Goal: Task Accomplishment & Management: Complete application form

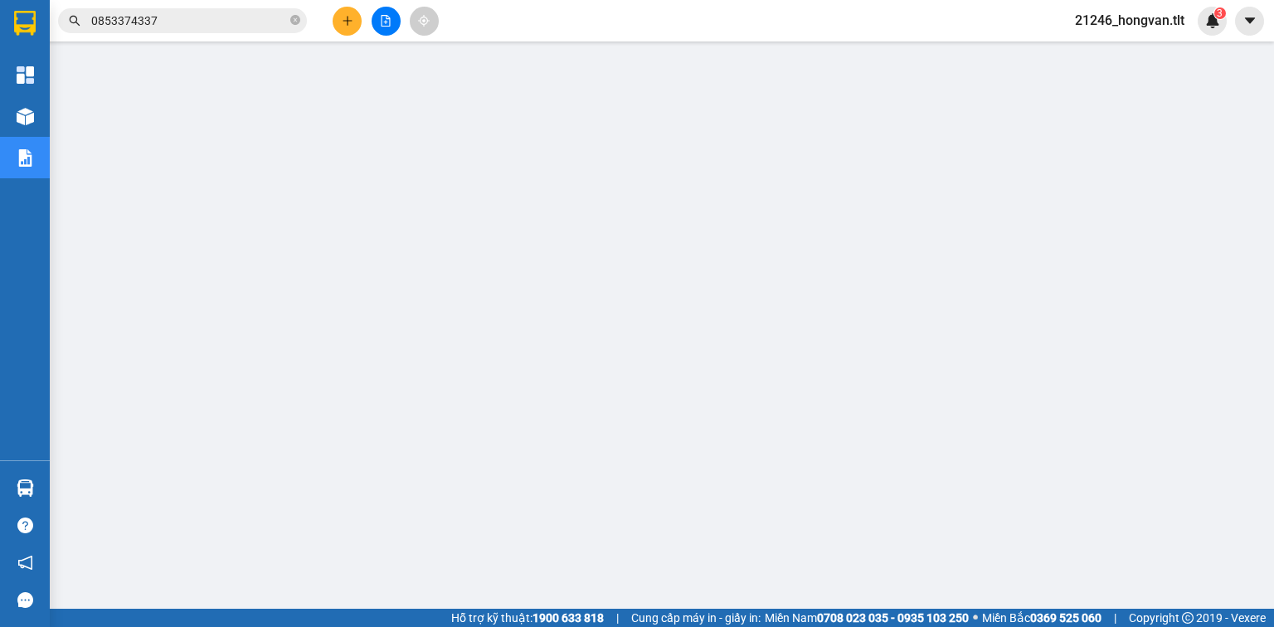
click at [356, 20] on button at bounding box center [347, 21] width 29 height 29
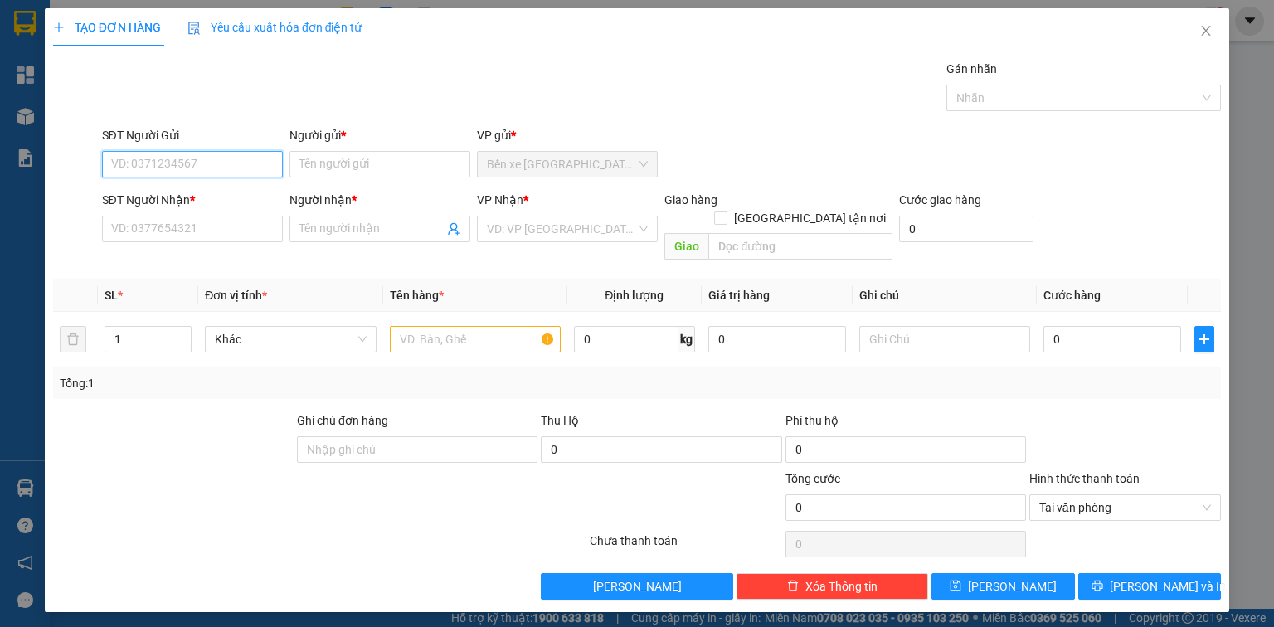
click at [212, 164] on input "SĐT Người Gửi" at bounding box center [192, 164] width 181 height 27
click at [226, 197] on div "0834854502 - TIẾN" at bounding box center [192, 196] width 161 height 18
type input "0834854502"
type input "TIẾN"
type input "0834854502"
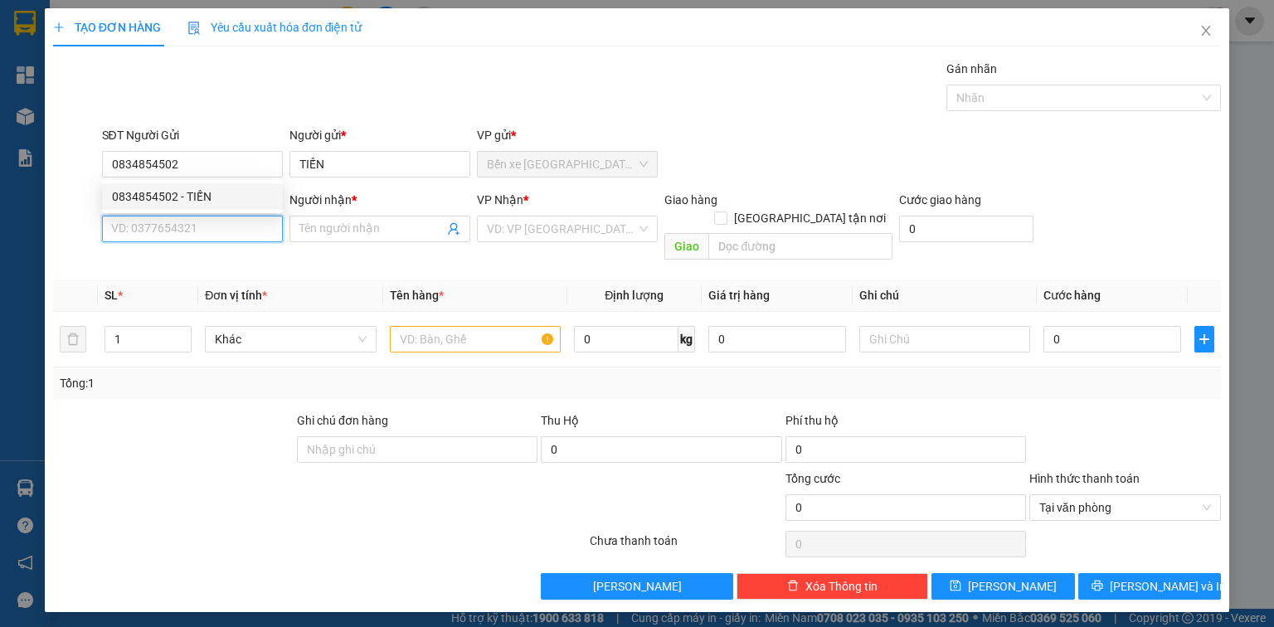
click at [233, 236] on input "SĐT Người Nhận *" at bounding box center [192, 229] width 181 height 27
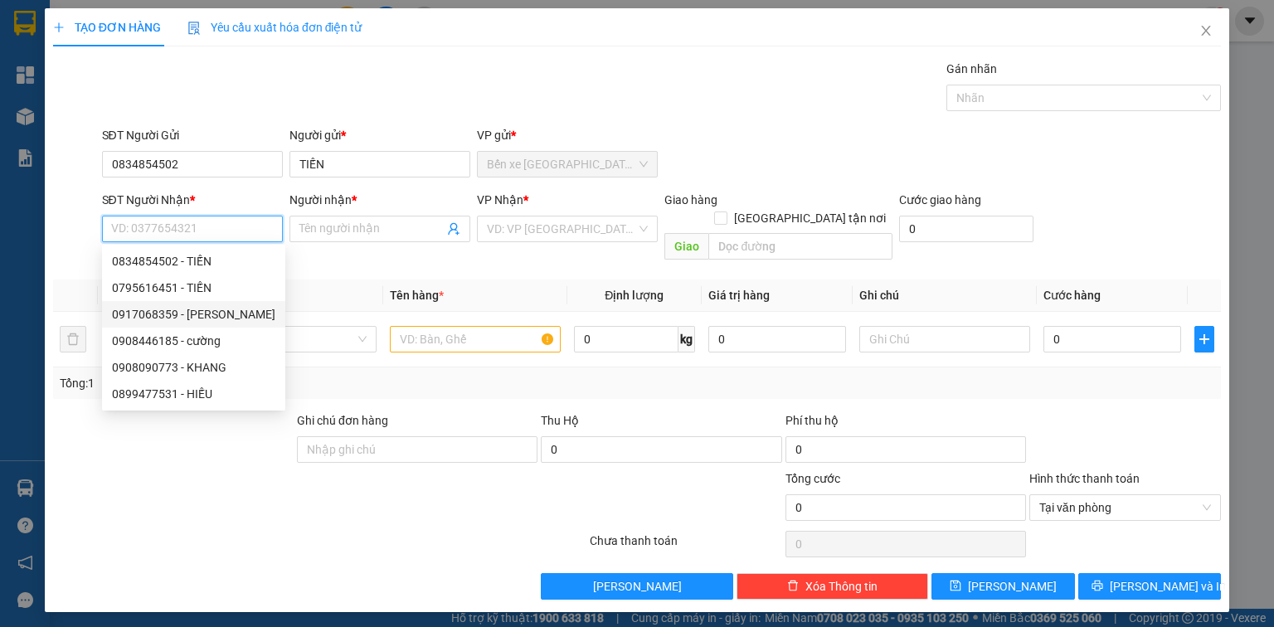
drag, startPoint x: 212, startPoint y: 315, endPoint x: 484, endPoint y: 261, distance: 277.4
click at [213, 315] on div "0917068359 - DUY" at bounding box center [193, 314] width 163 height 18
type input "0917068359"
type input "DUY"
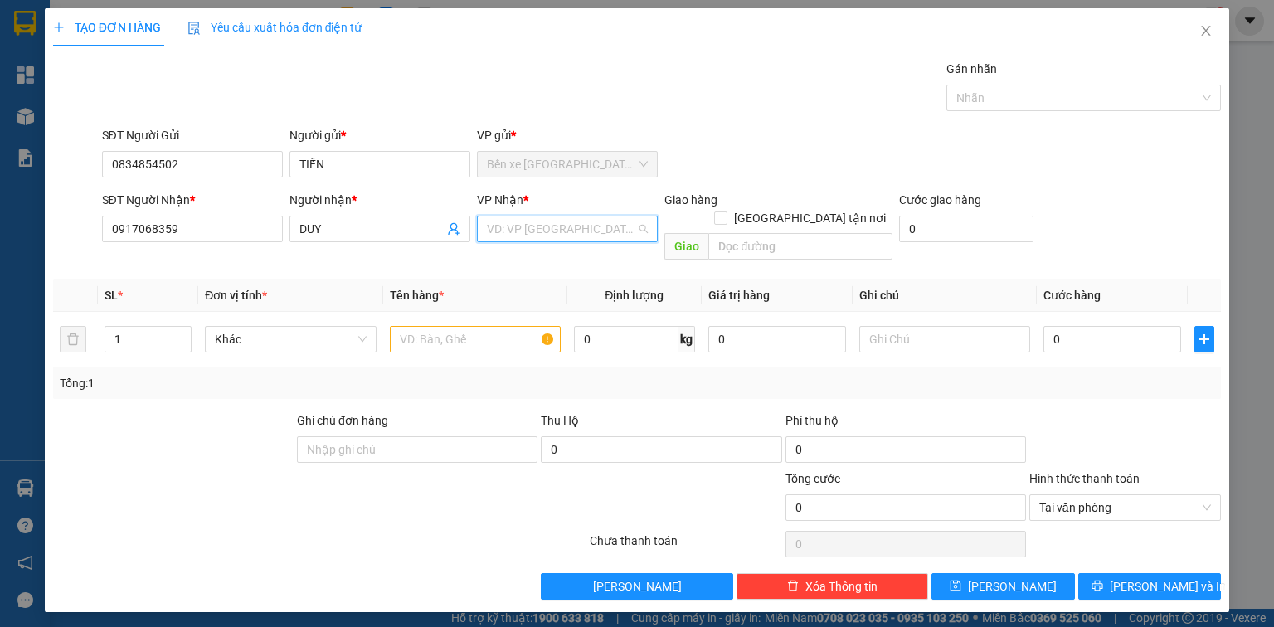
click at [547, 221] on input "search" at bounding box center [561, 228] width 149 height 25
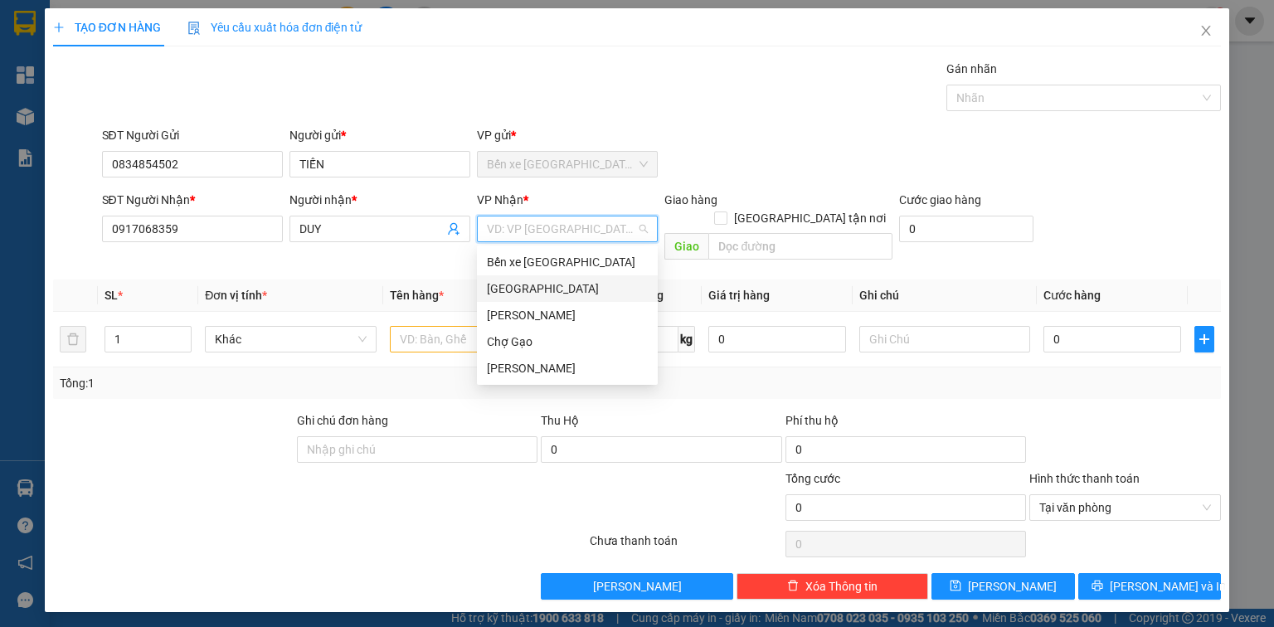
click at [520, 292] on div "Sài Gòn" at bounding box center [567, 289] width 161 height 18
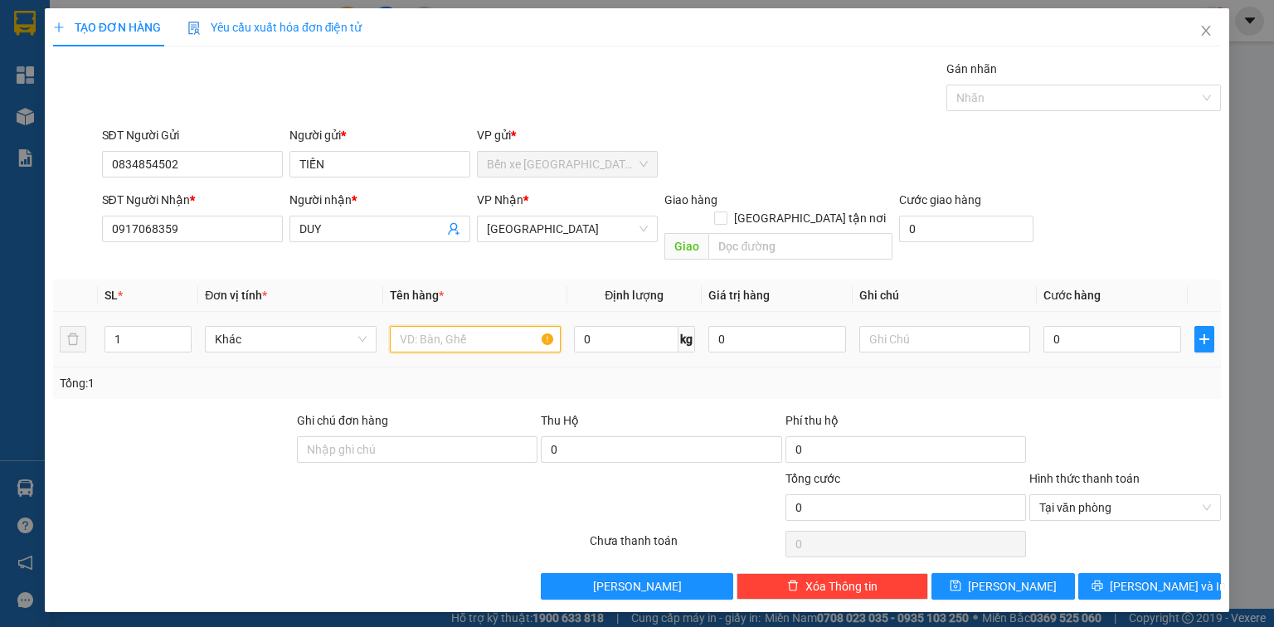
click at [426, 326] on input "text" at bounding box center [475, 339] width 171 height 27
click at [412, 326] on input "1 LTMUST" at bounding box center [475, 339] width 171 height 27
type input "1 KTMUST"
type input "3"
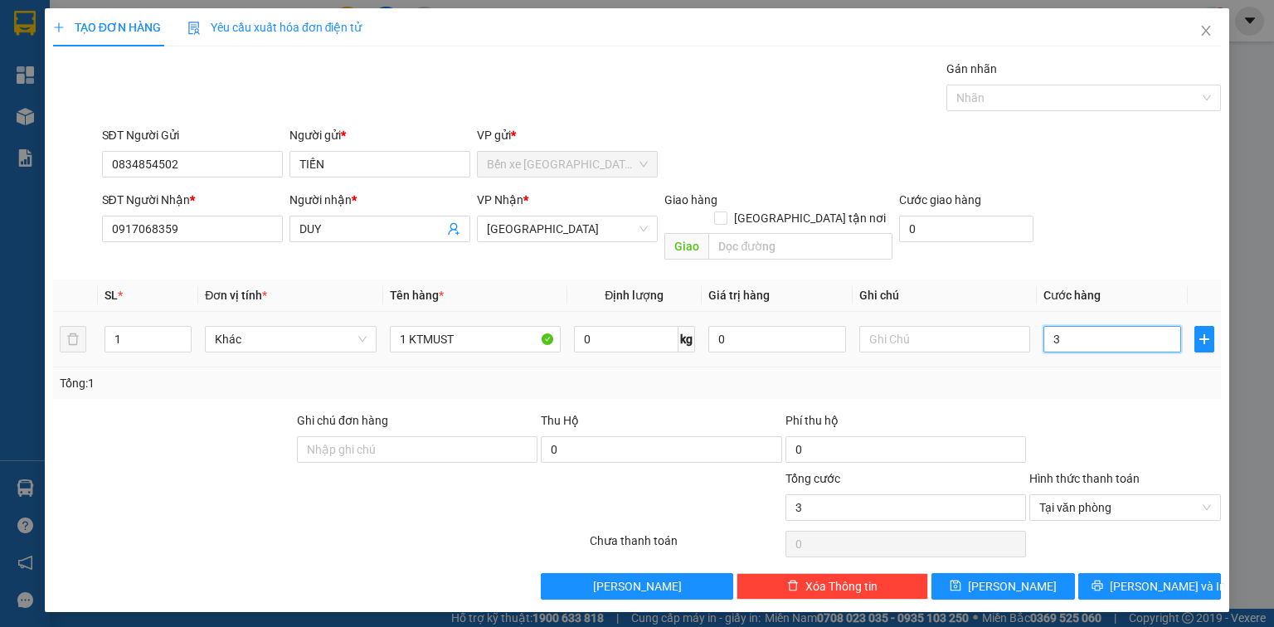
type input "30"
type input "30.000"
click at [1154, 577] on span "Lưu và In" at bounding box center [1168, 586] width 116 height 18
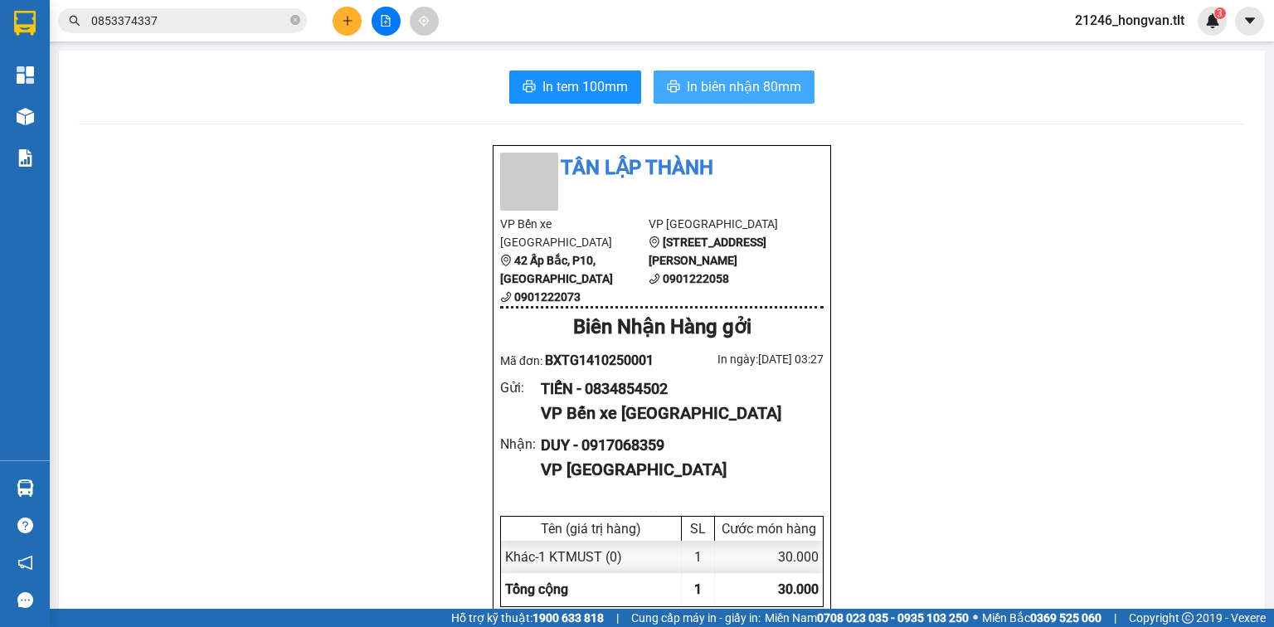
click at [687, 80] on span "In biên nhận 80mm" at bounding box center [744, 86] width 114 height 21
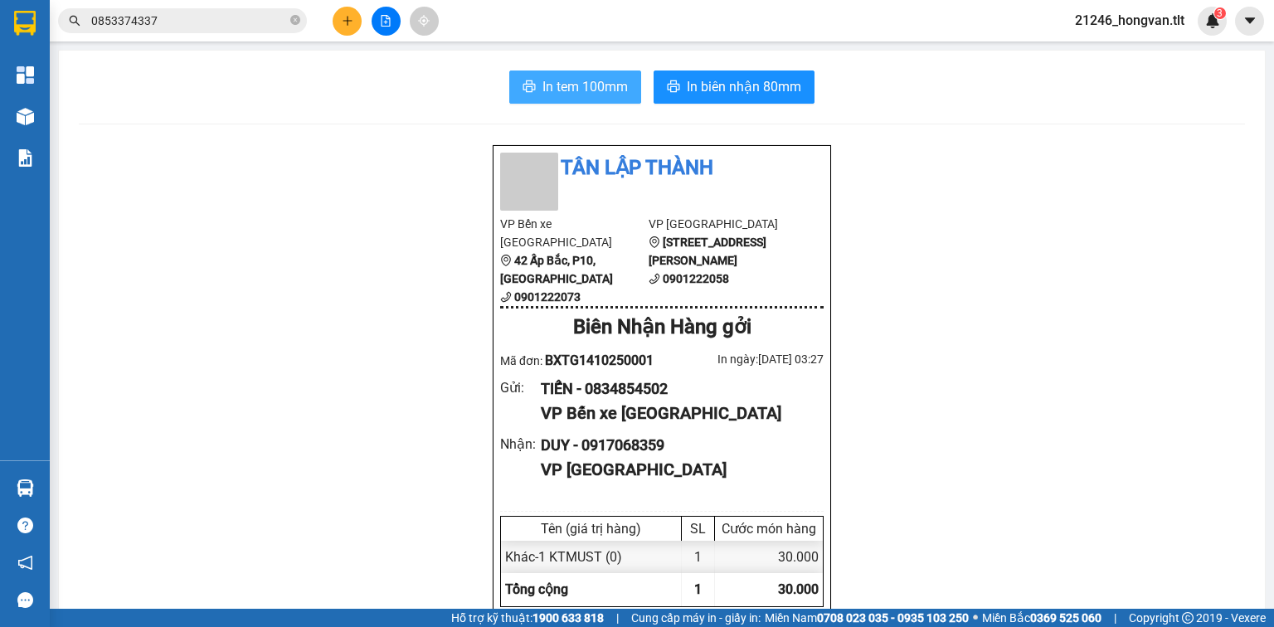
click at [591, 89] on span "In tem 100mm" at bounding box center [584, 86] width 85 height 21
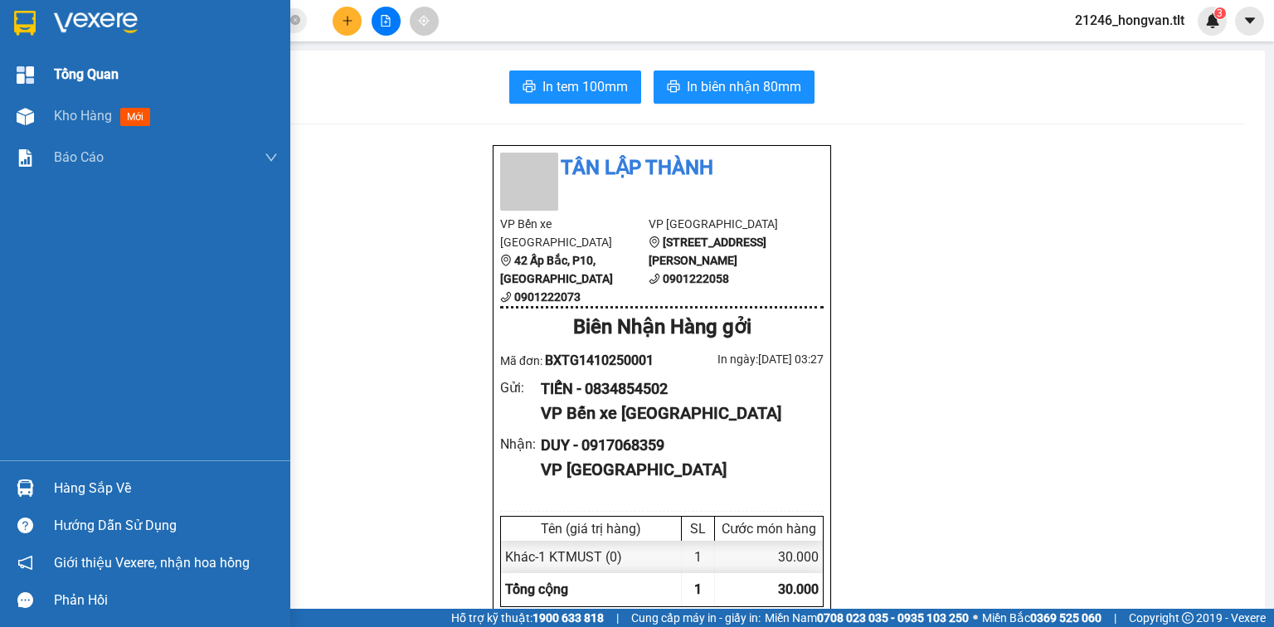
click at [84, 114] on span "Kho hàng" at bounding box center [83, 116] width 58 height 16
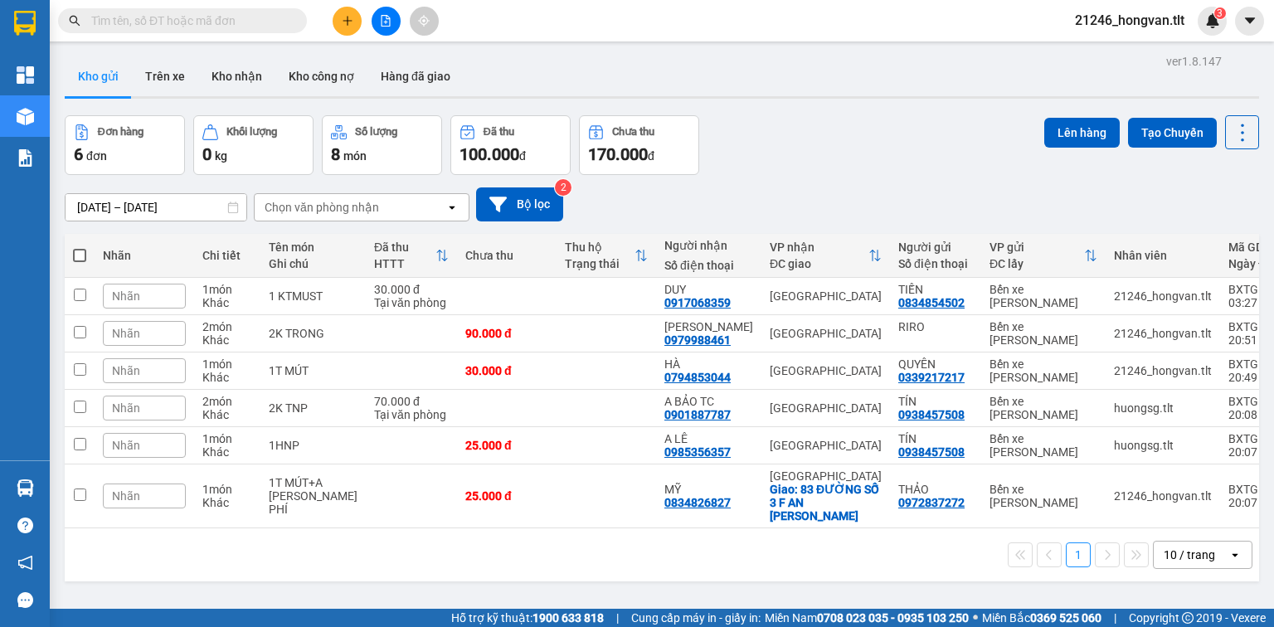
click at [80, 255] on span at bounding box center [79, 255] width 13 height 13
click at [80, 247] on input "checkbox" at bounding box center [80, 247] width 0 height 0
checkbox input "true"
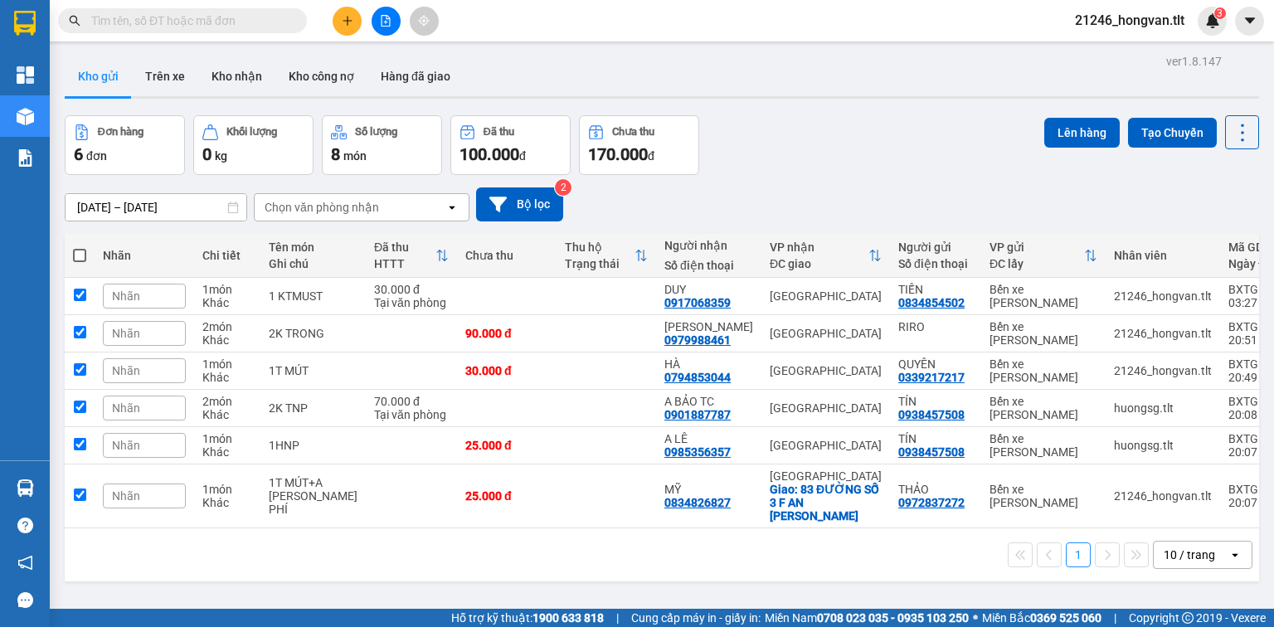
checkbox input "true"
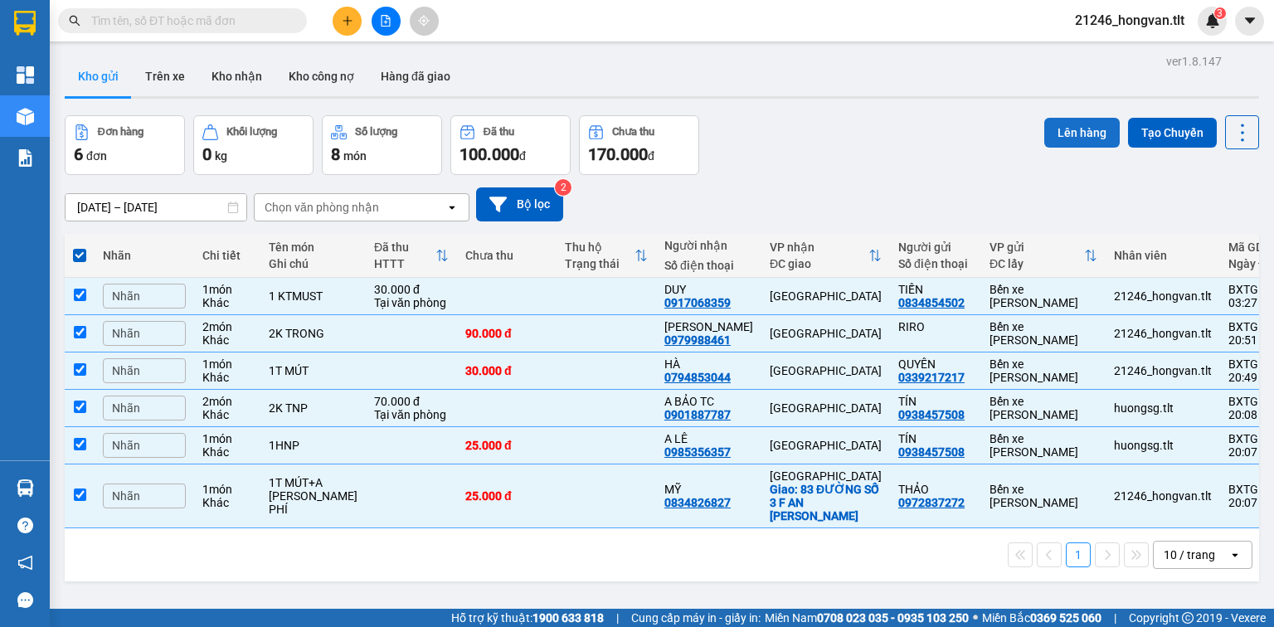
click at [1086, 129] on button "Lên hàng" at bounding box center [1081, 133] width 75 height 30
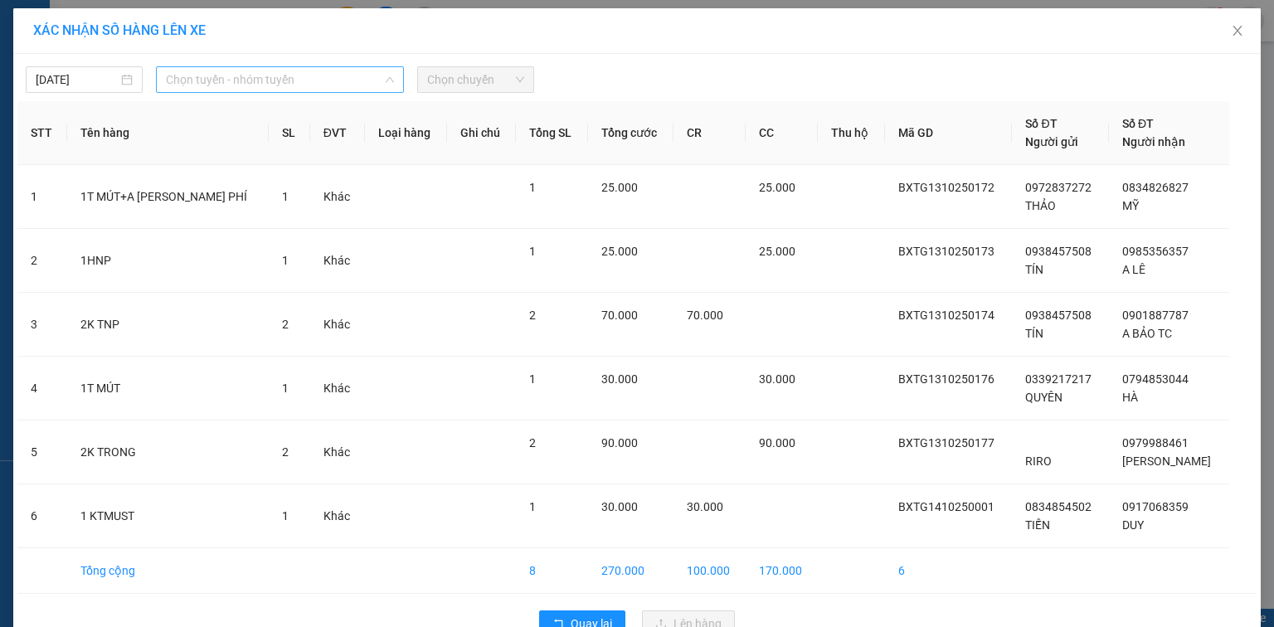
click at [289, 86] on span "Chọn tuyến - nhóm tuyến" at bounding box center [280, 79] width 228 height 25
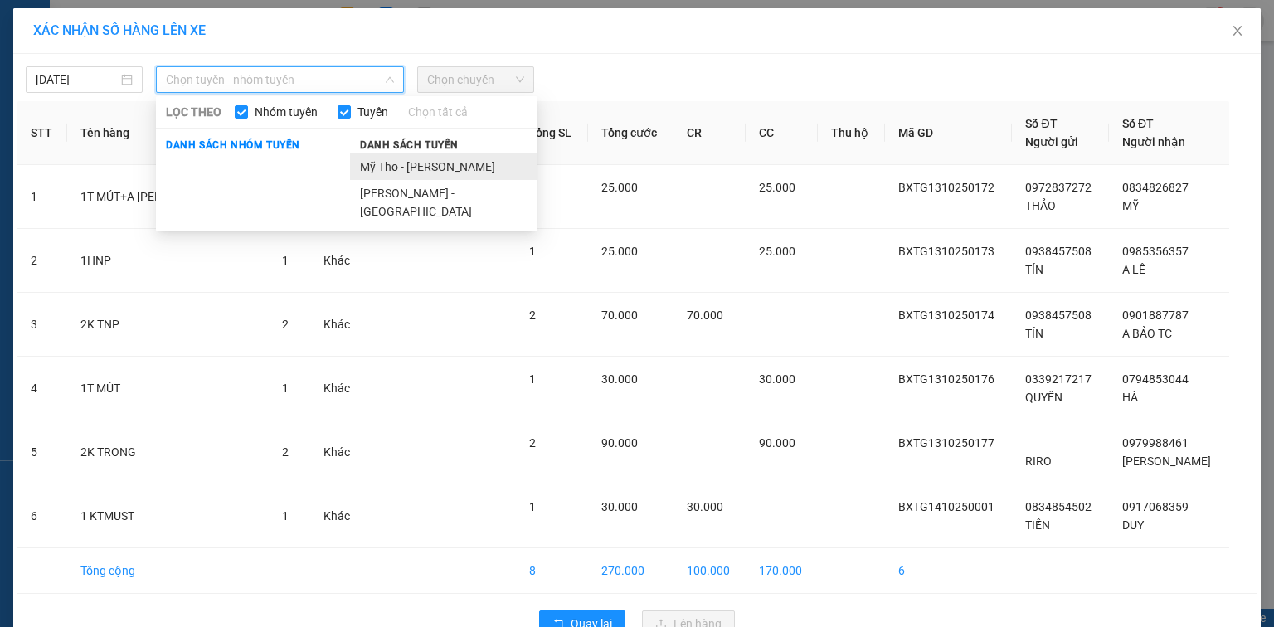
click at [387, 173] on li "Mỹ Tho - Hồ Chí Minh" at bounding box center [443, 166] width 187 height 27
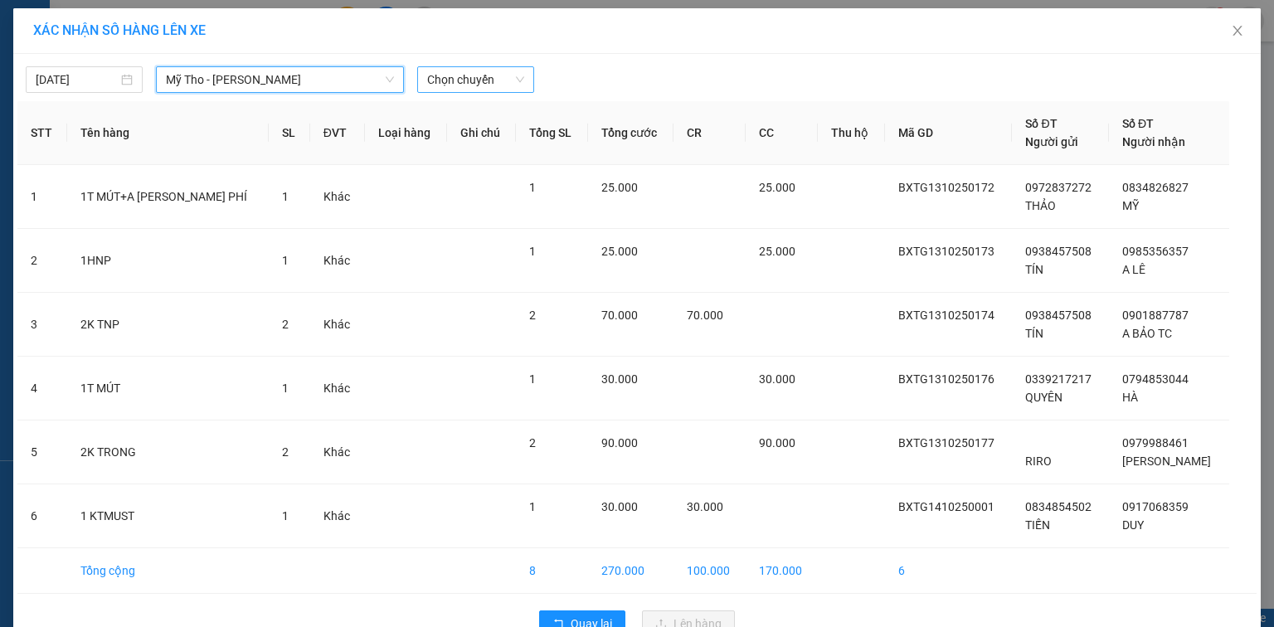
click at [444, 80] on span "Chọn chuyến" at bounding box center [475, 79] width 97 height 25
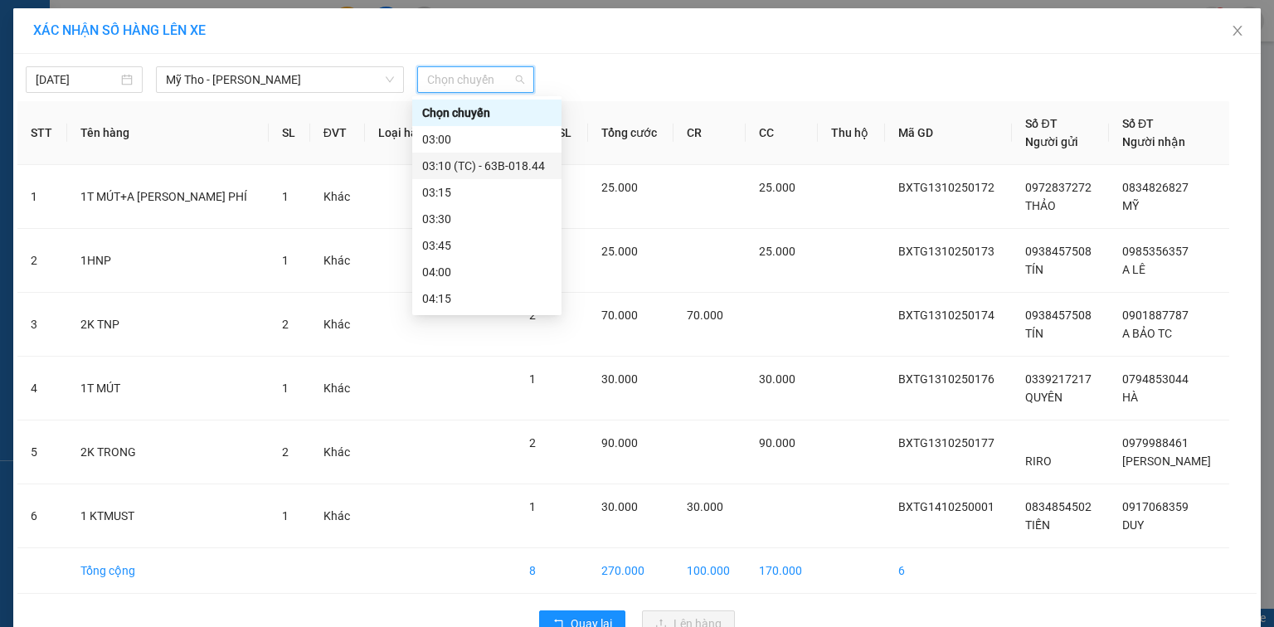
click at [494, 169] on div "03:10 (TC) - 63B-018.44" at bounding box center [486, 166] width 129 height 18
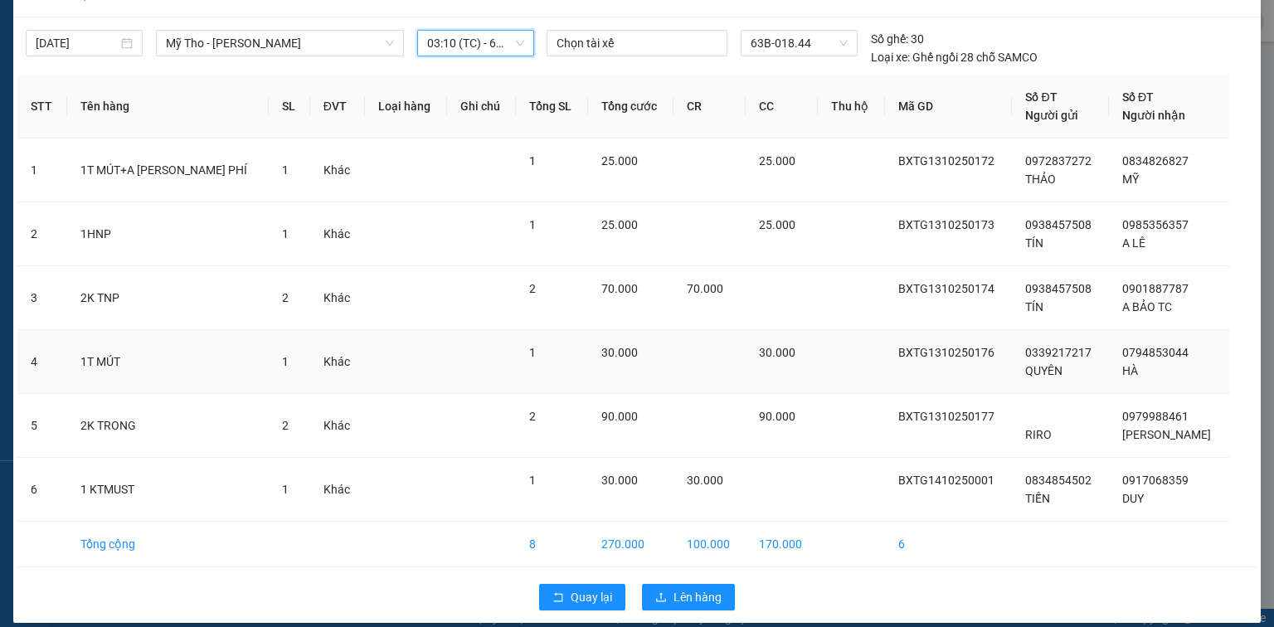
scroll to position [51, 0]
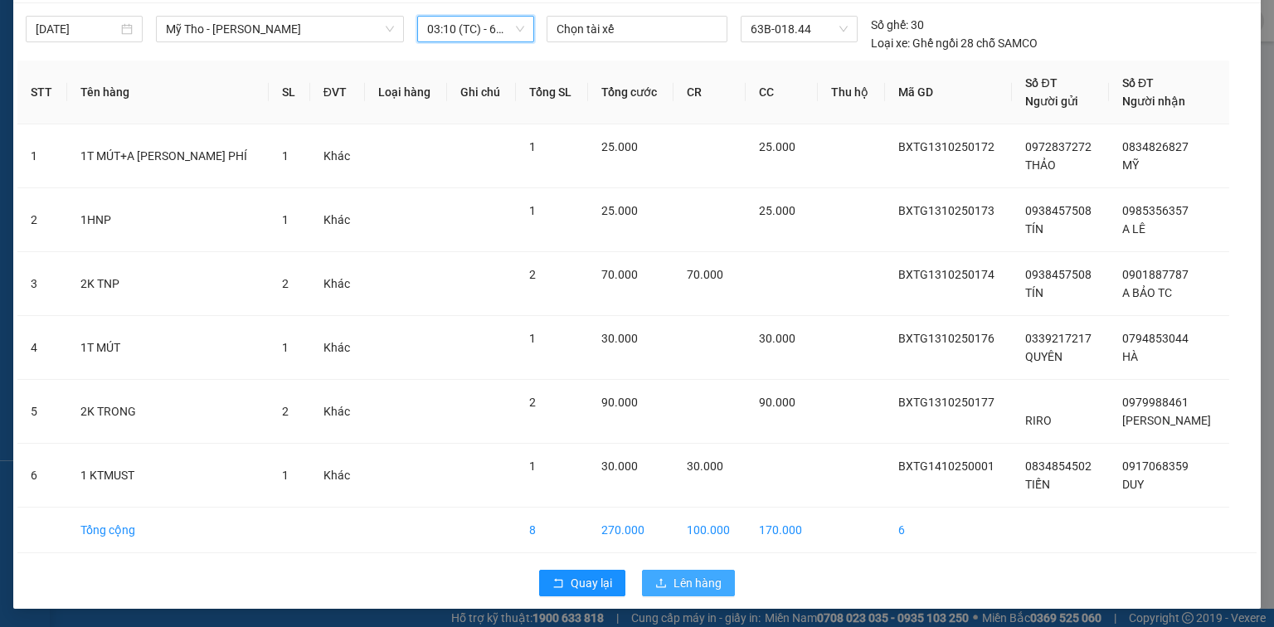
click at [655, 583] on icon "upload" at bounding box center [661, 583] width 12 height 12
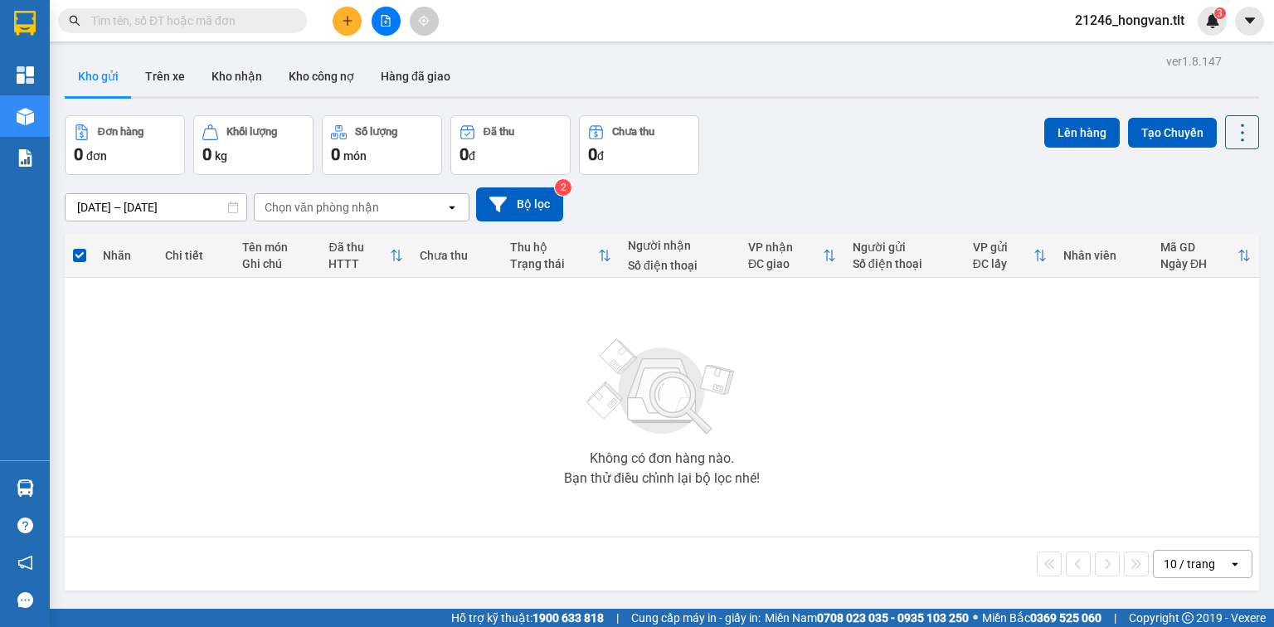
click at [382, 11] on button at bounding box center [386, 21] width 29 height 29
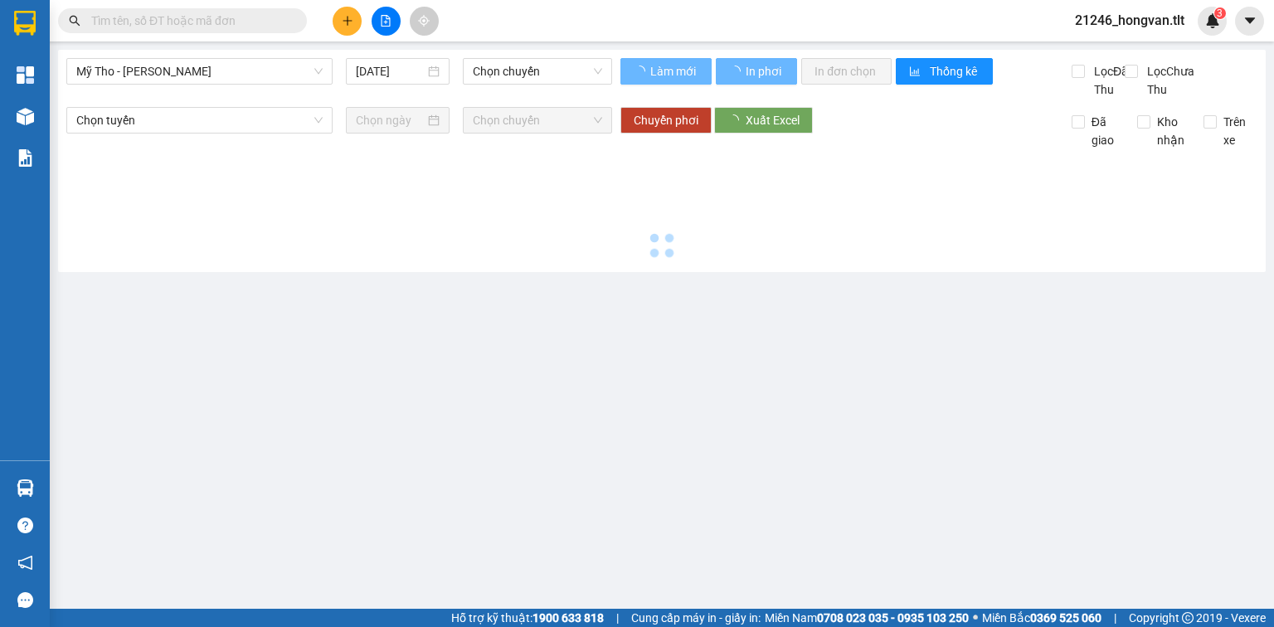
type input "14/10/2025"
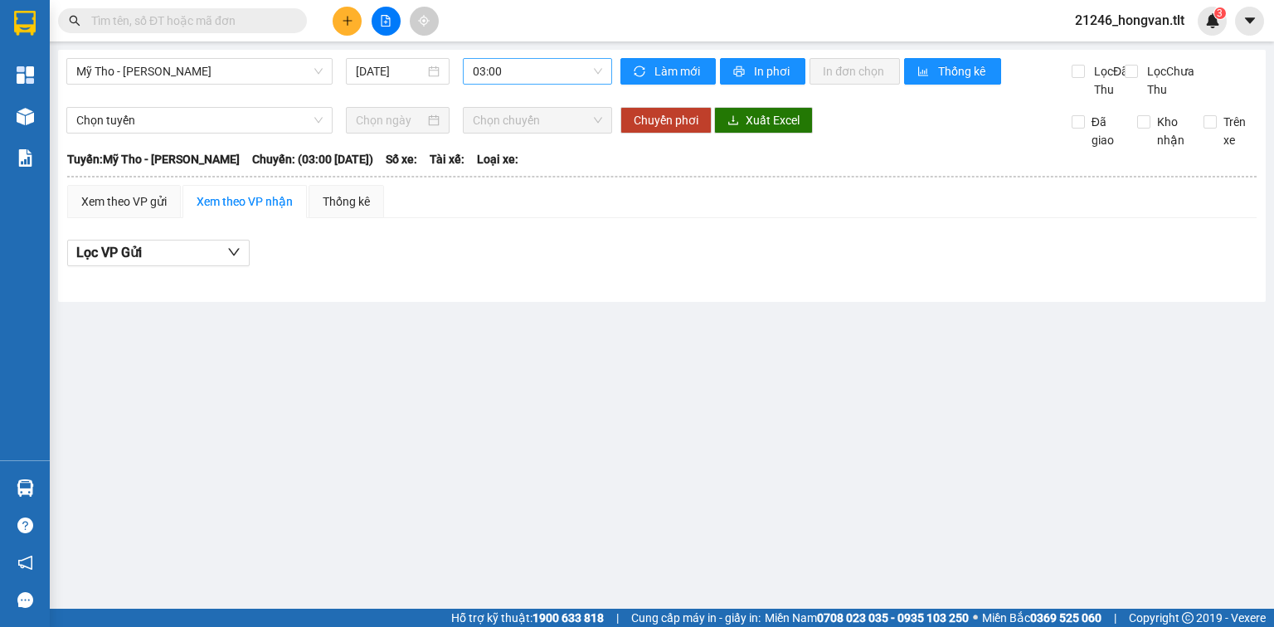
click at [479, 73] on span "03:00" at bounding box center [538, 71] width 130 height 25
type input "844"
click at [526, 104] on div "03:10 (TC) - 63B-018.44" at bounding box center [537, 104] width 129 height 18
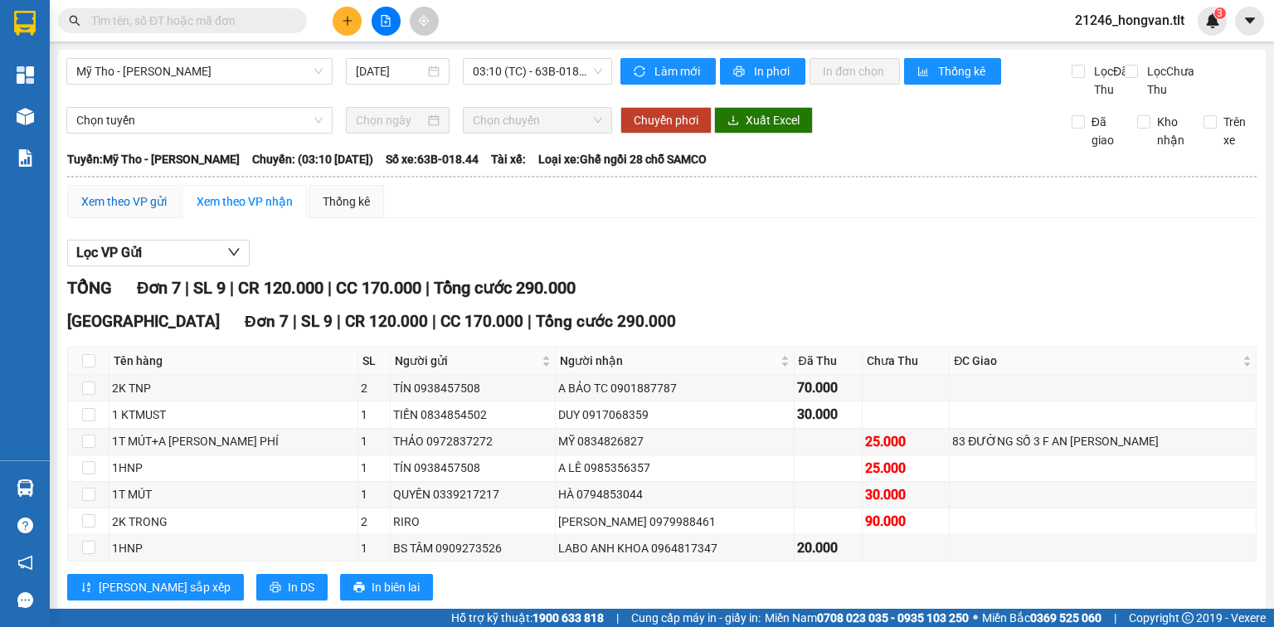
click at [139, 211] on div "Xem theo VP gửi" at bounding box center [123, 201] width 85 height 18
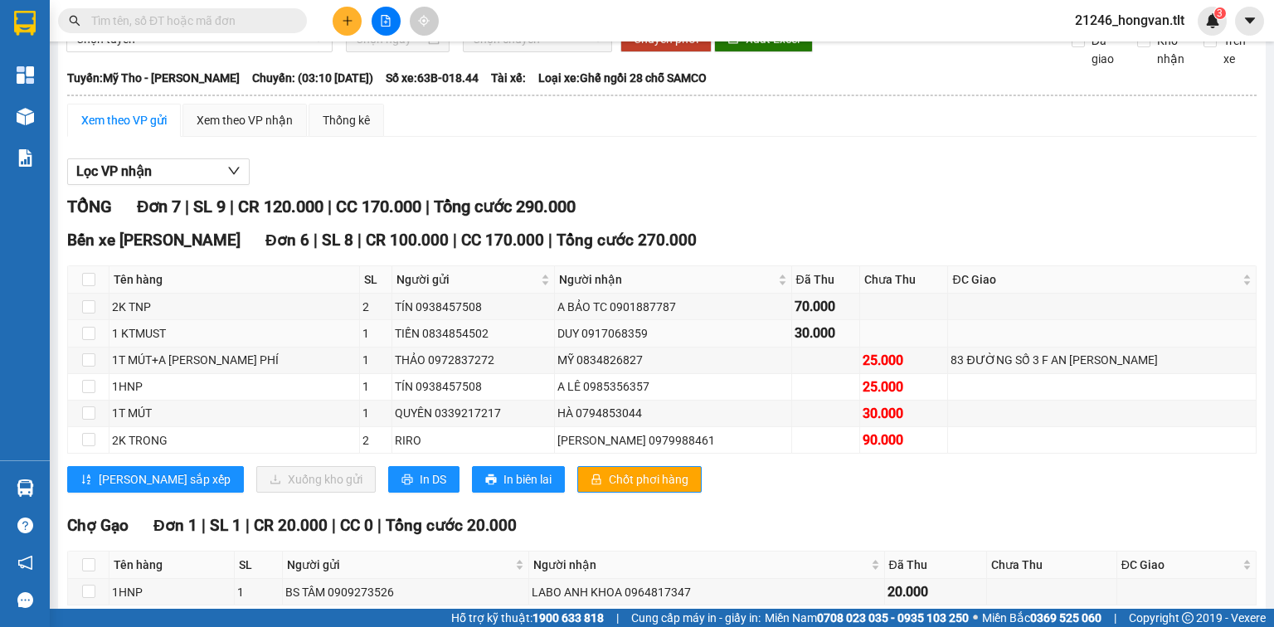
scroll to position [179, 0]
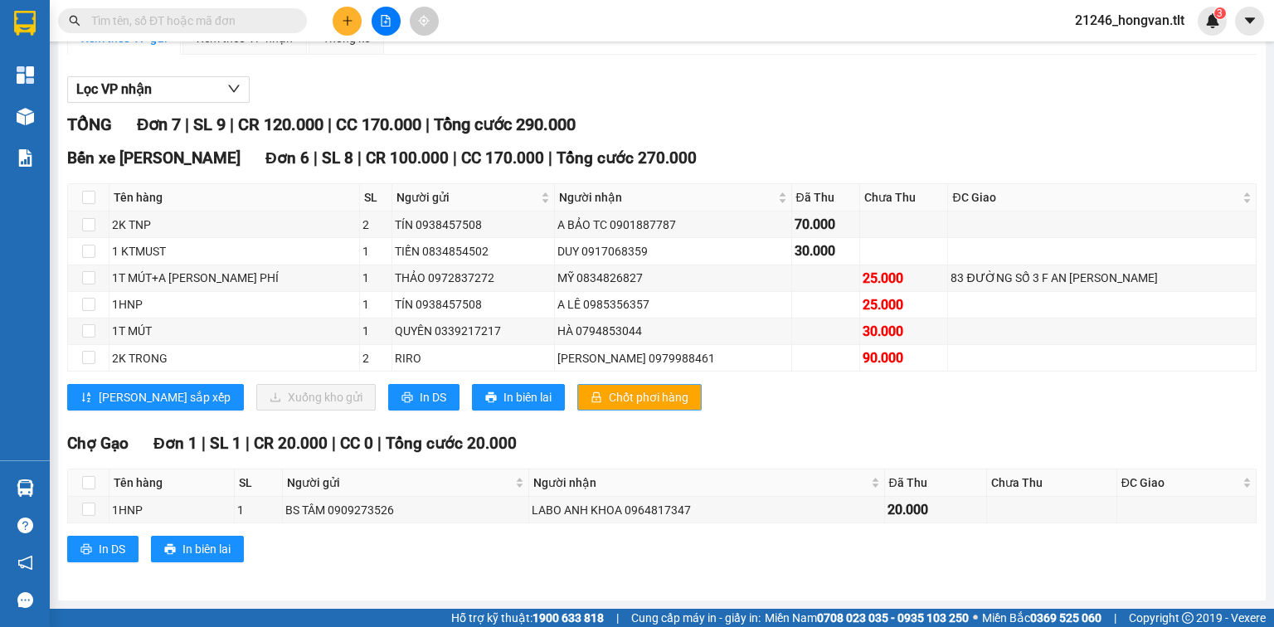
click at [609, 394] on span "Chốt phơi hàng" at bounding box center [649, 397] width 80 height 18
click at [420, 396] on span "In DS" at bounding box center [433, 397] width 27 height 18
click at [348, 17] on icon "plus" at bounding box center [348, 21] width 12 height 12
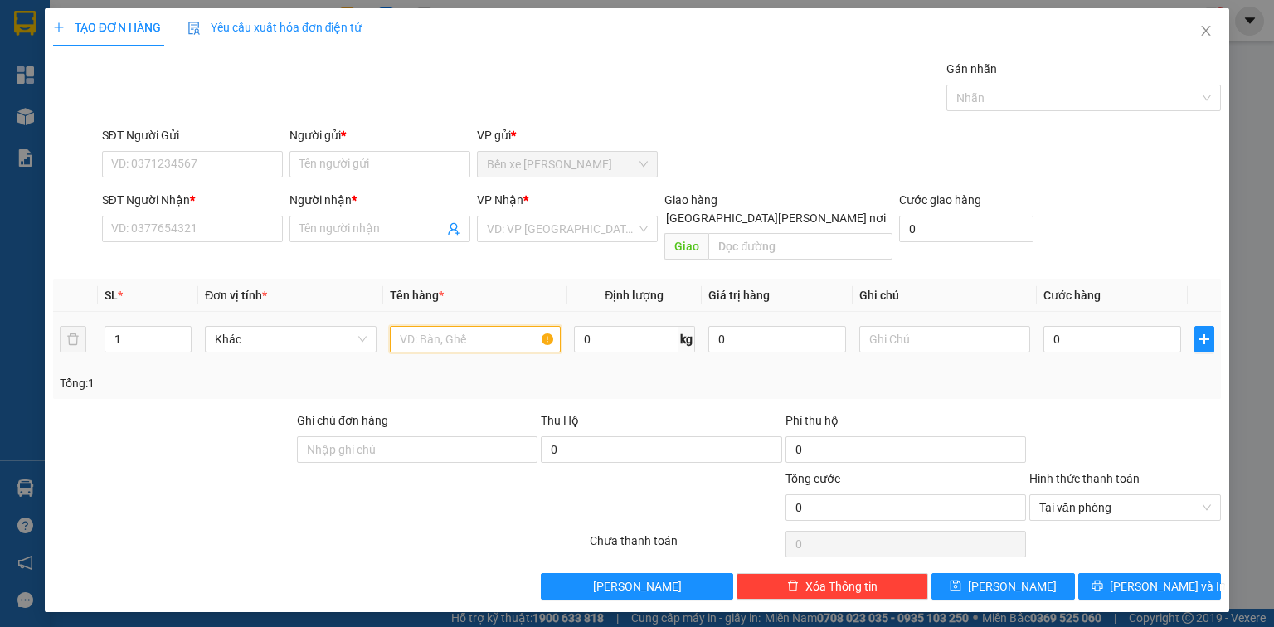
click at [418, 326] on input "text" at bounding box center [475, 339] width 171 height 27
type input "1 TMUST"
click at [1121, 326] on input "0" at bounding box center [1112, 339] width 138 height 27
type input "3"
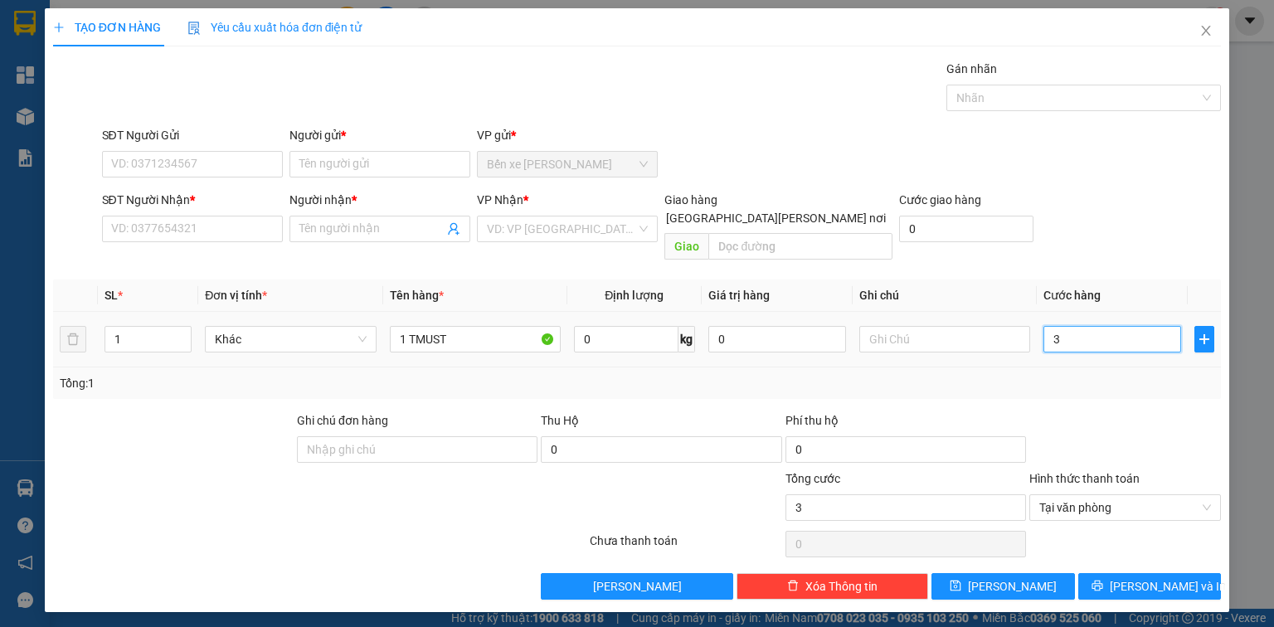
type input "30"
click at [173, 169] on input "SĐT Người Gửi" at bounding box center [192, 164] width 181 height 27
type input "30.000"
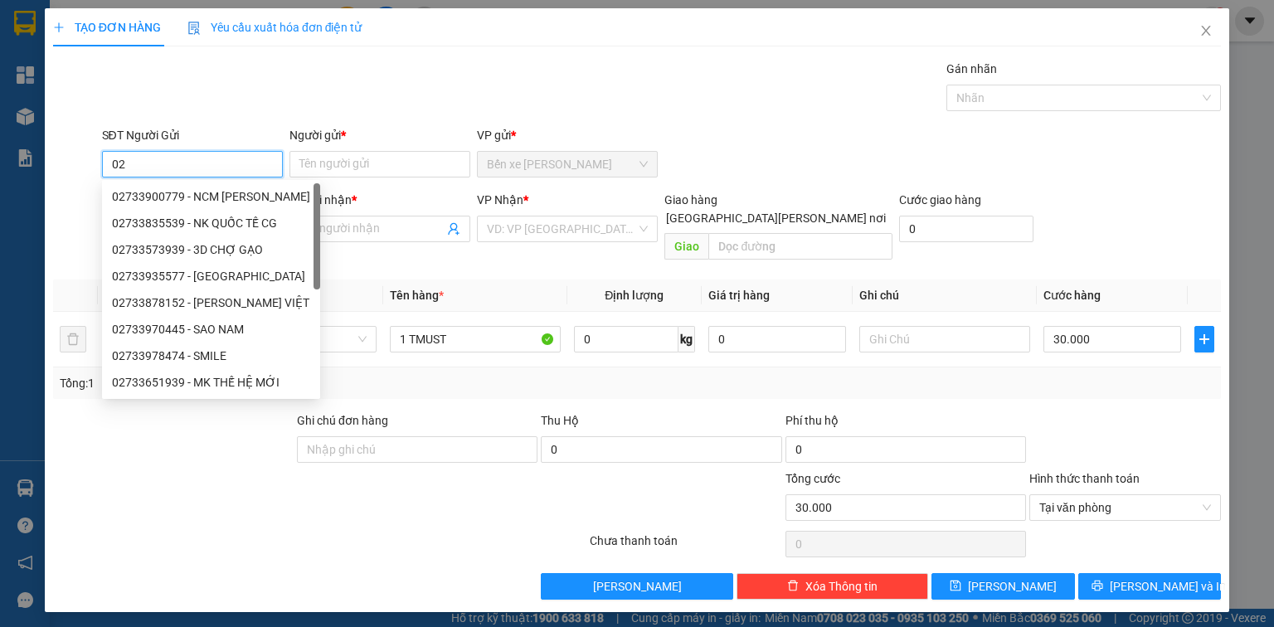
type input "0"
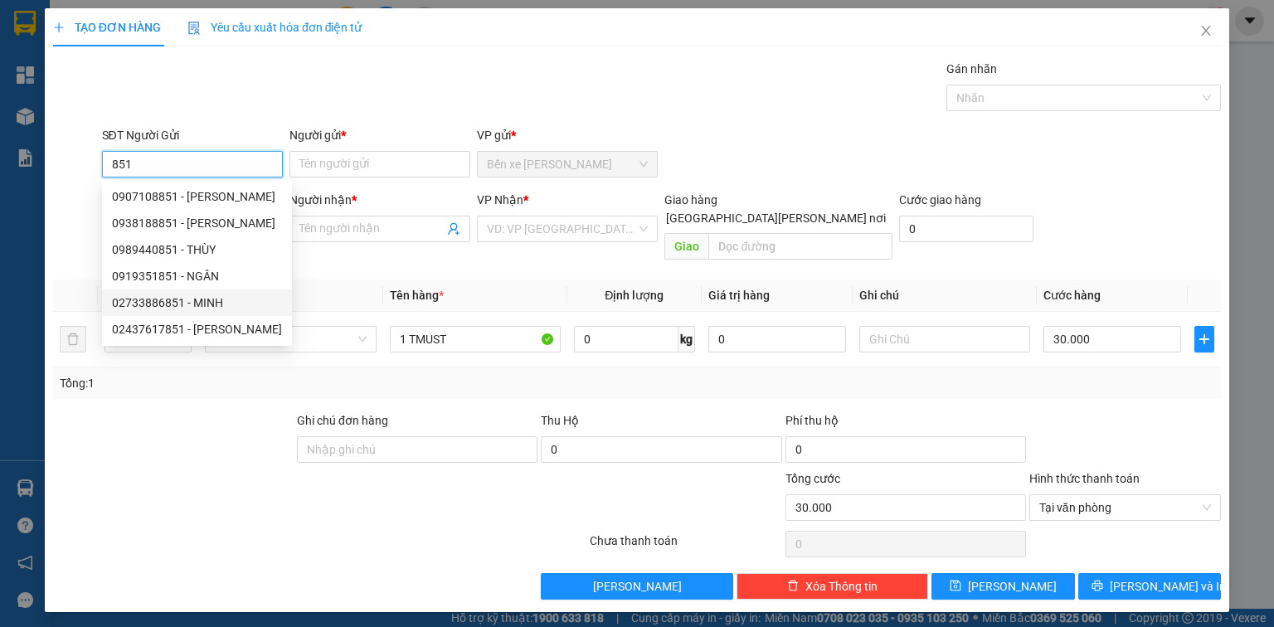
click at [182, 304] on div "02733886851 - MINH" at bounding box center [197, 303] width 170 height 18
type input "02733886851"
type input "MINH"
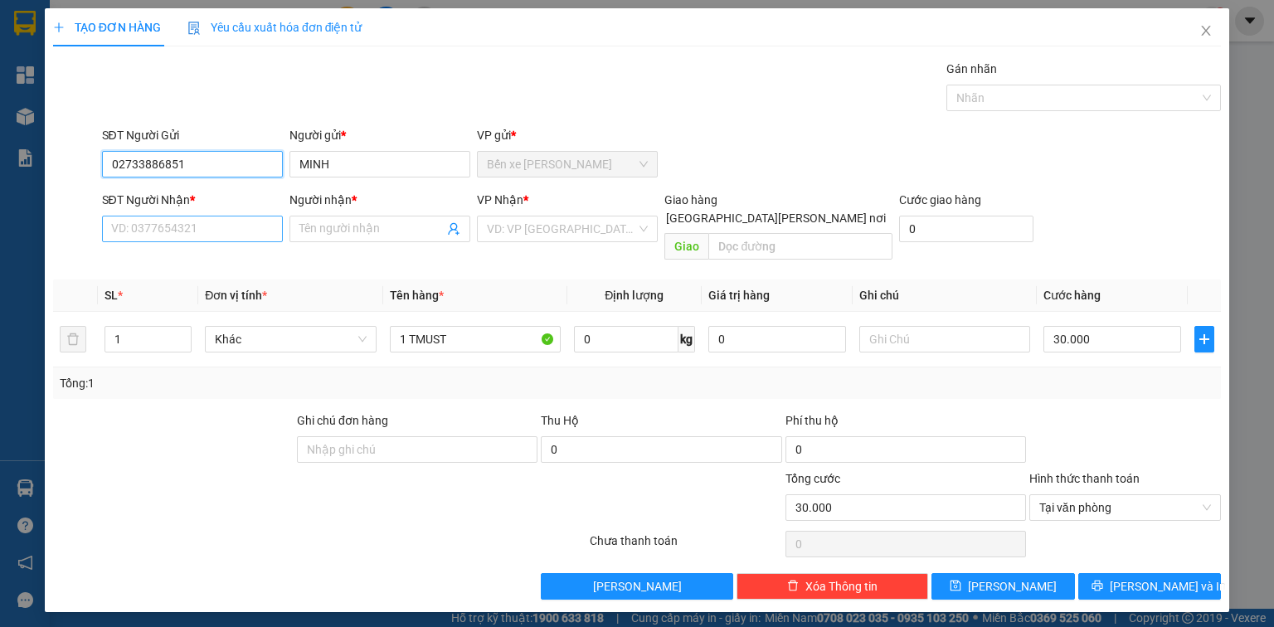
type input "02733886851"
click at [219, 226] on input "SĐT Người Nhận *" at bounding box center [192, 229] width 181 height 27
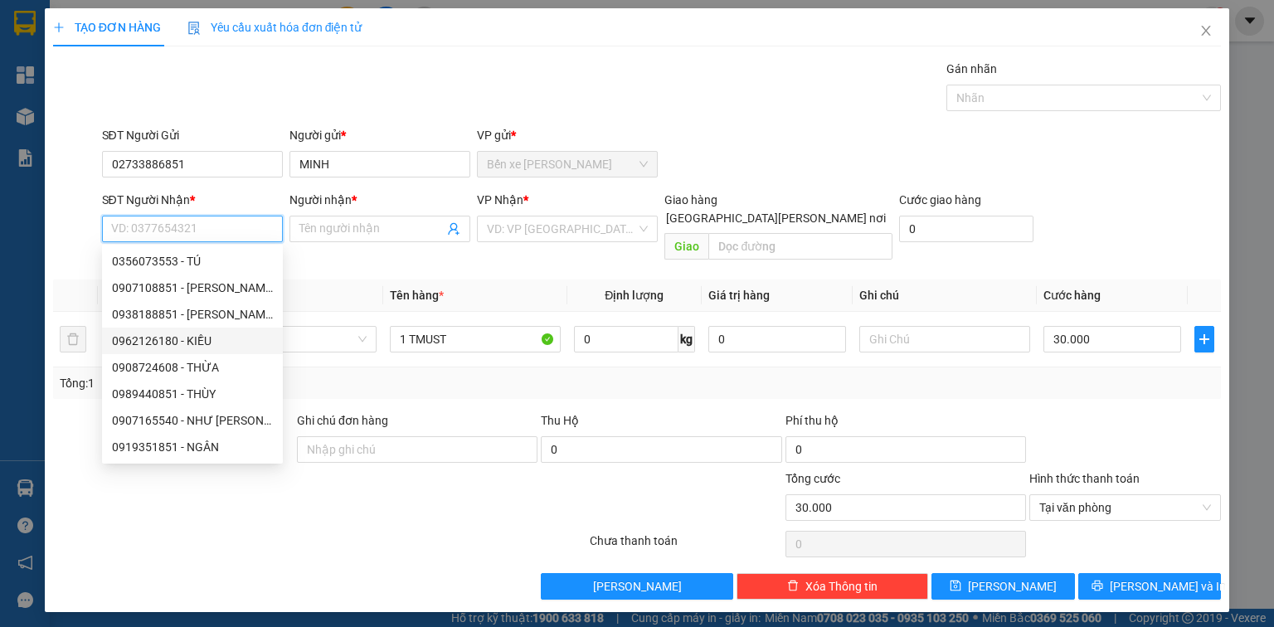
scroll to position [133, 0]
click at [216, 392] on div "0933631912 - PHƯƠNG" at bounding box center [192, 394] width 161 height 18
type input "0933631912"
type input "PHƯƠNG"
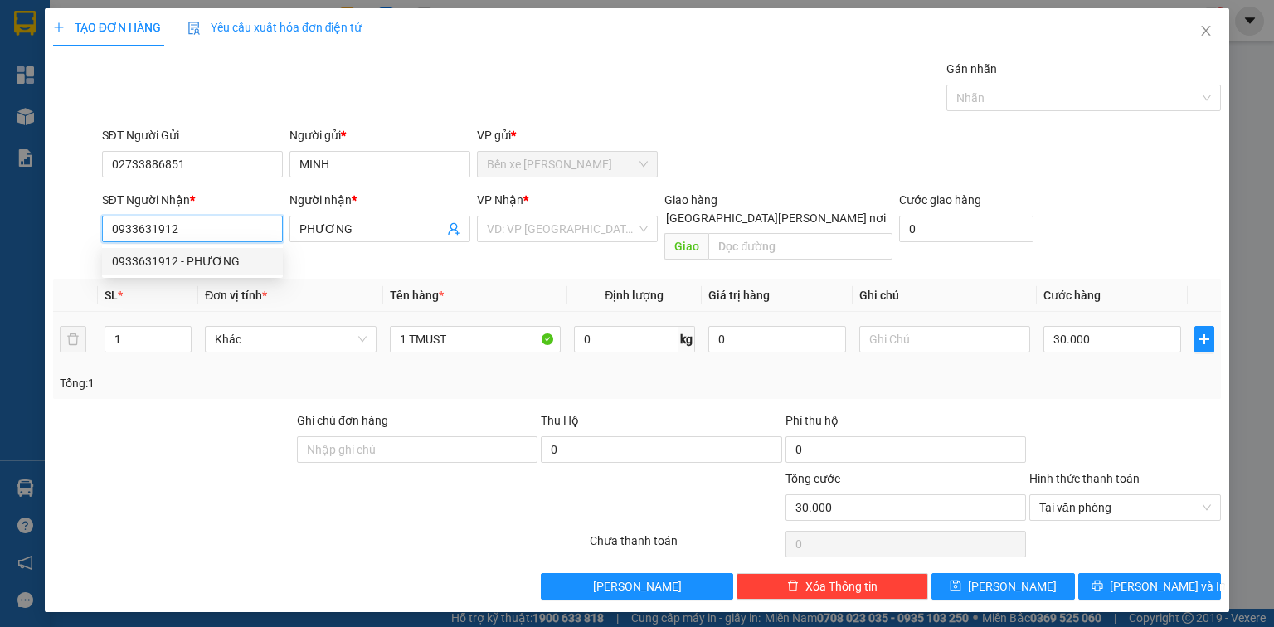
scroll to position [0, 0]
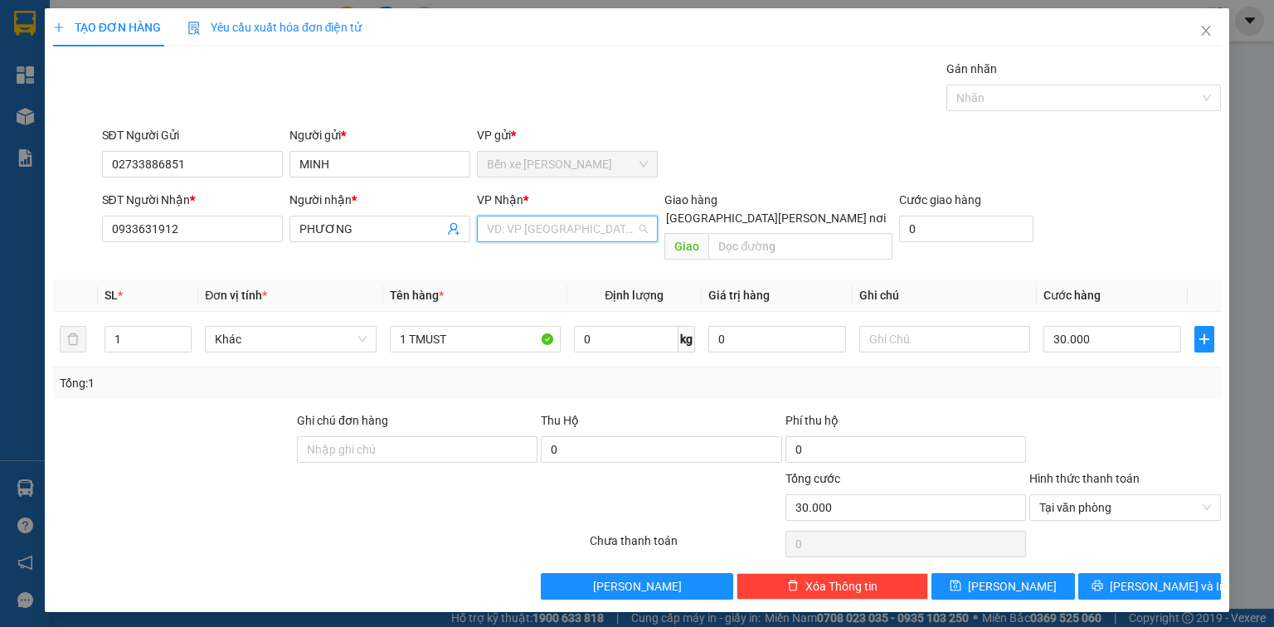
click at [504, 233] on input "search" at bounding box center [561, 228] width 149 height 25
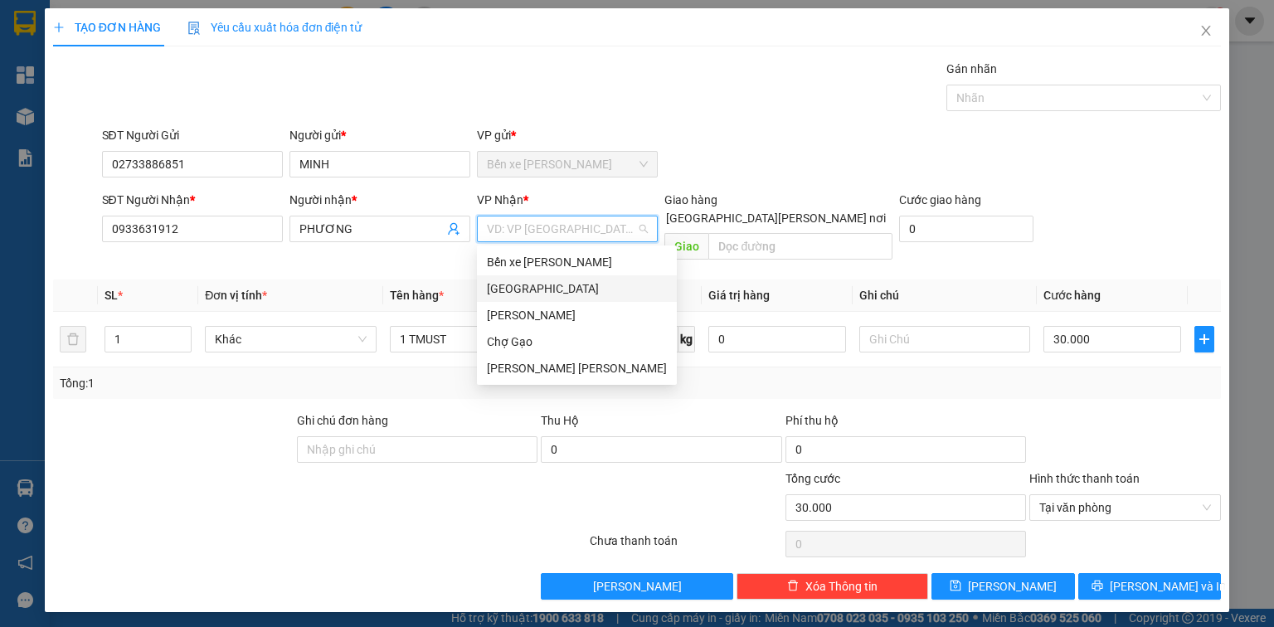
click at [534, 290] on div "Sài Gòn" at bounding box center [577, 289] width 180 height 18
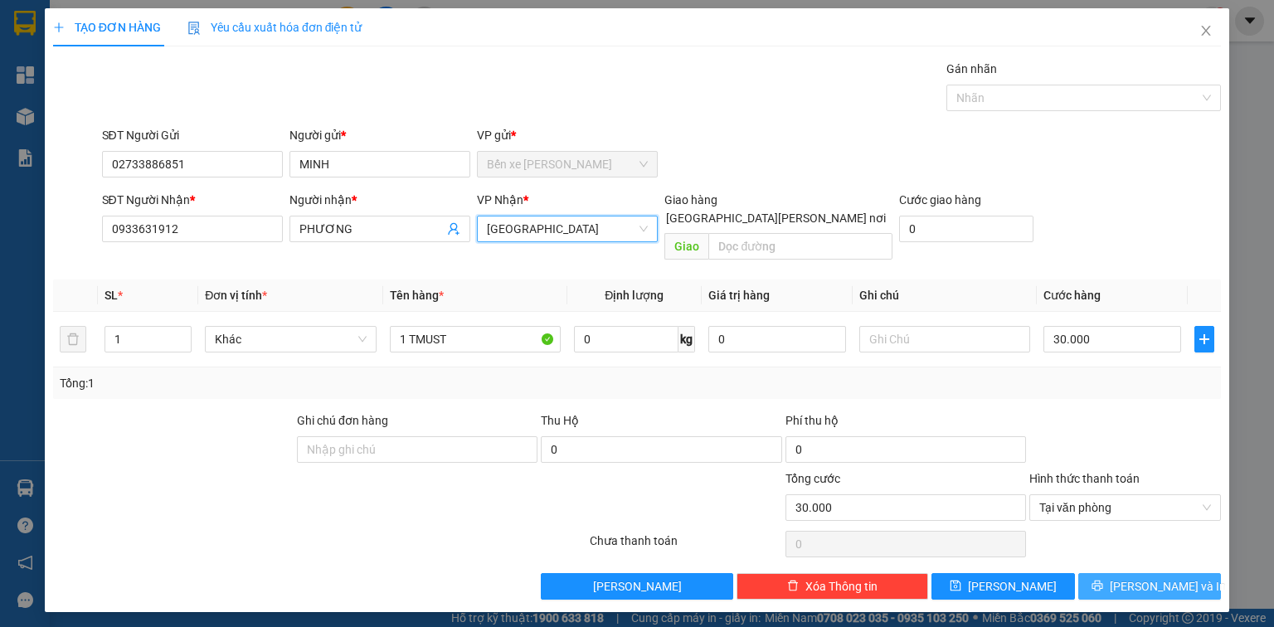
drag, startPoint x: 1158, startPoint y: 579, endPoint x: 1063, endPoint y: 542, distance: 102.1
click at [1157, 580] on button "Lưu và In" at bounding box center [1149, 586] width 143 height 27
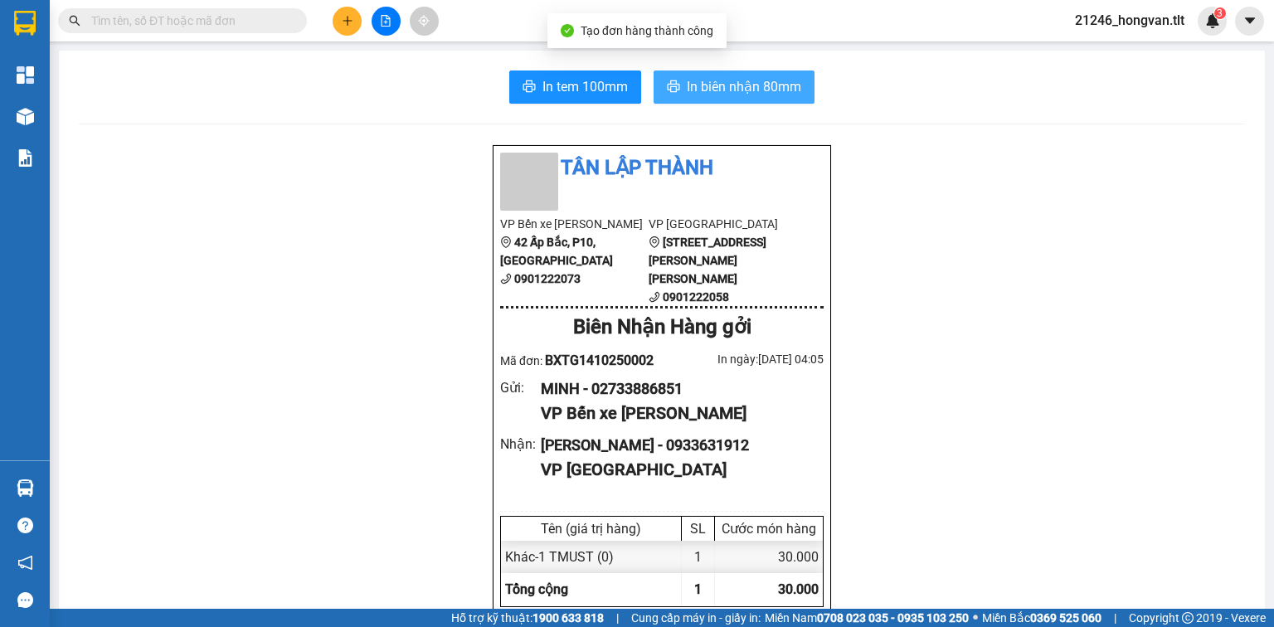
drag, startPoint x: 772, startPoint y: 86, endPoint x: 795, endPoint y: 126, distance: 46.1
click at [772, 87] on span "In biên nhận 80mm" at bounding box center [744, 86] width 114 height 21
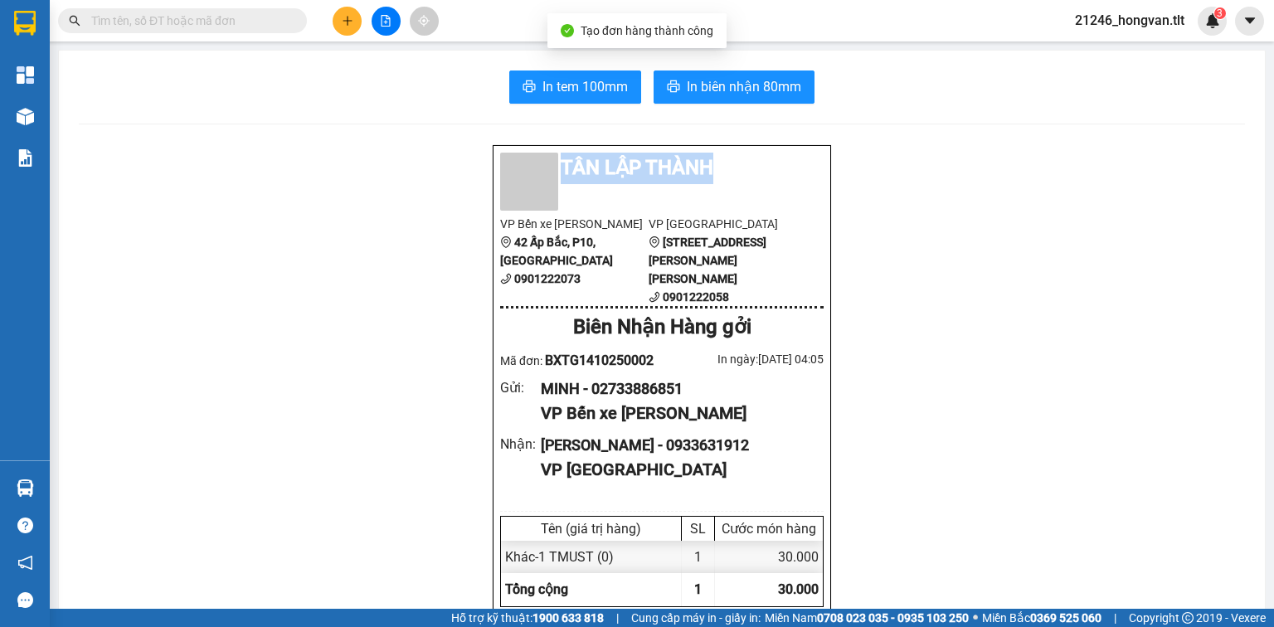
drag, startPoint x: 993, startPoint y: 70, endPoint x: 1010, endPoint y: 60, distance: 20.1
click at [560, 78] on span "In tem 100mm" at bounding box center [584, 86] width 85 height 21
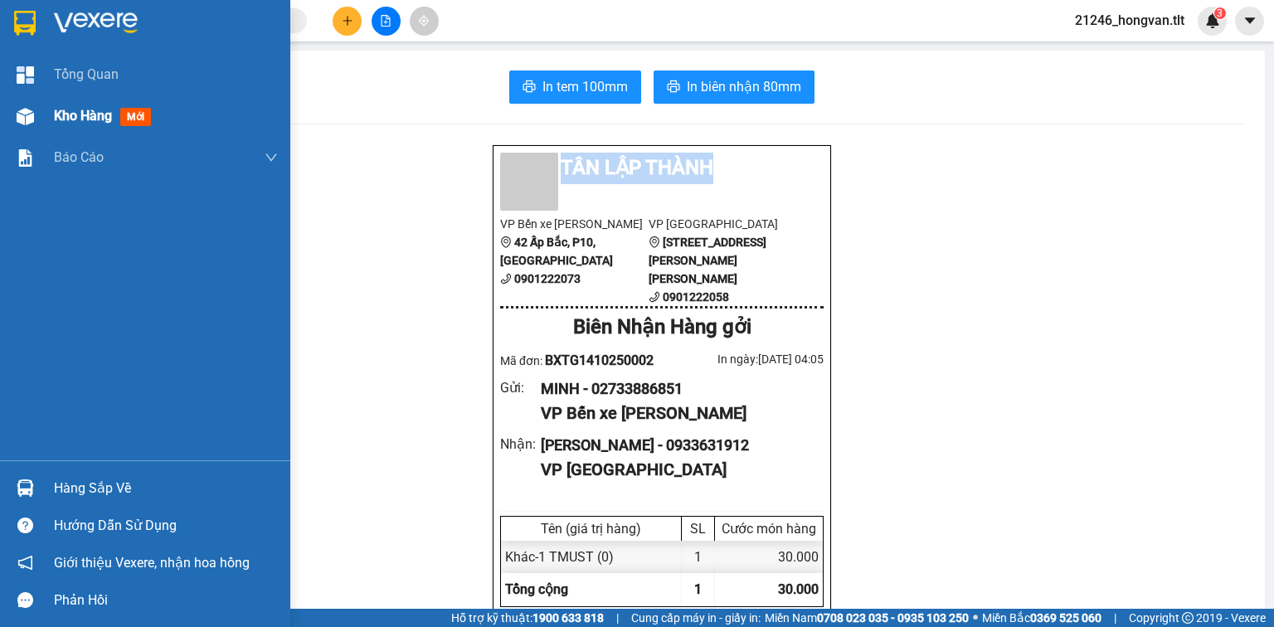
drag, startPoint x: 58, startPoint y: 102, endPoint x: 66, endPoint y: 118, distance: 17.4
click at [59, 102] on div "Kho hàng mới" at bounding box center [166, 115] width 224 height 41
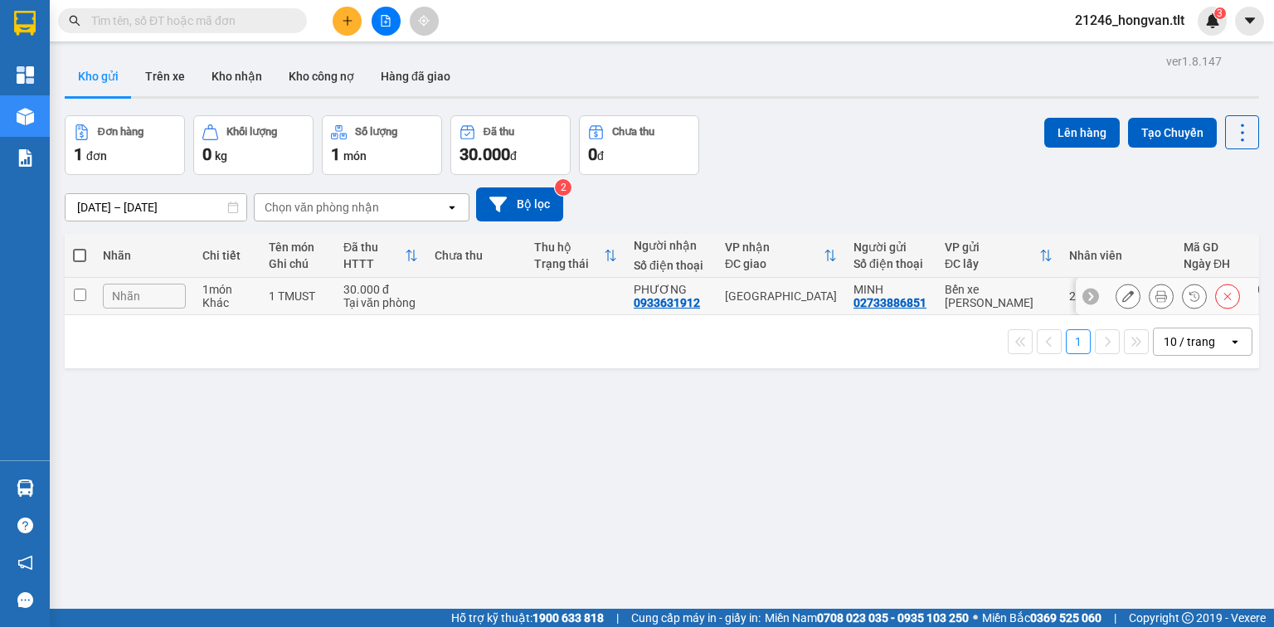
click at [443, 297] on td at bounding box center [476, 296] width 100 height 37
checkbox input "true"
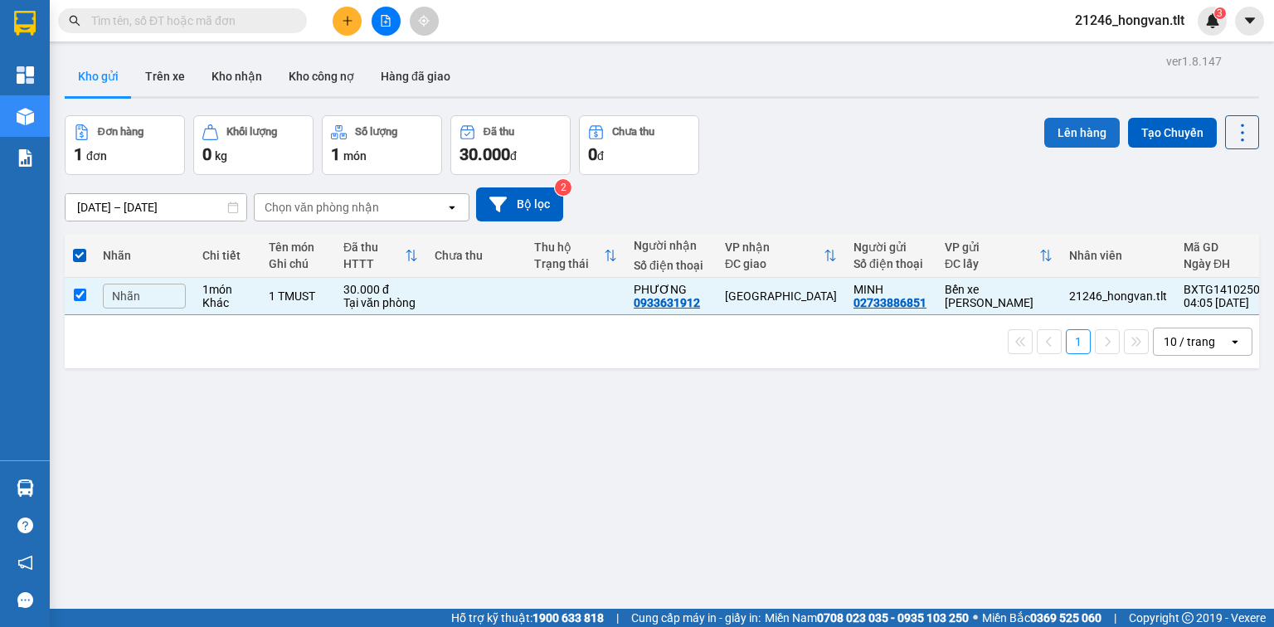
click at [1092, 118] on button "Lên hàng" at bounding box center [1081, 133] width 75 height 30
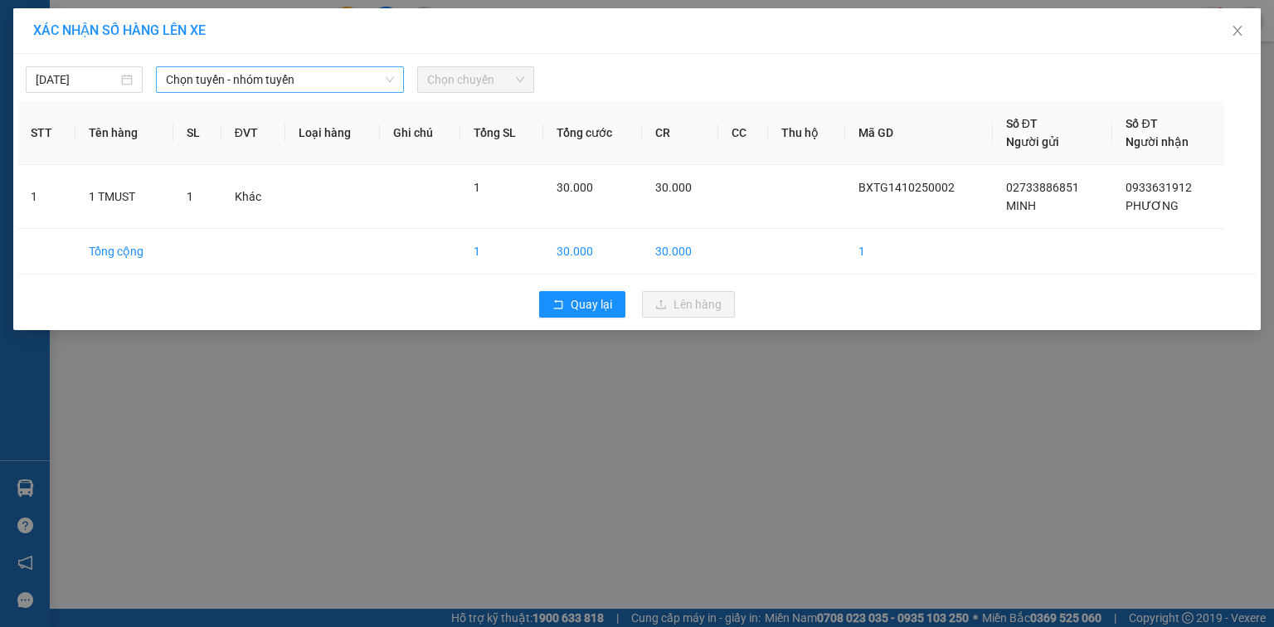
click at [291, 80] on span "Chọn tuyến - nhóm tuyến" at bounding box center [280, 79] width 228 height 25
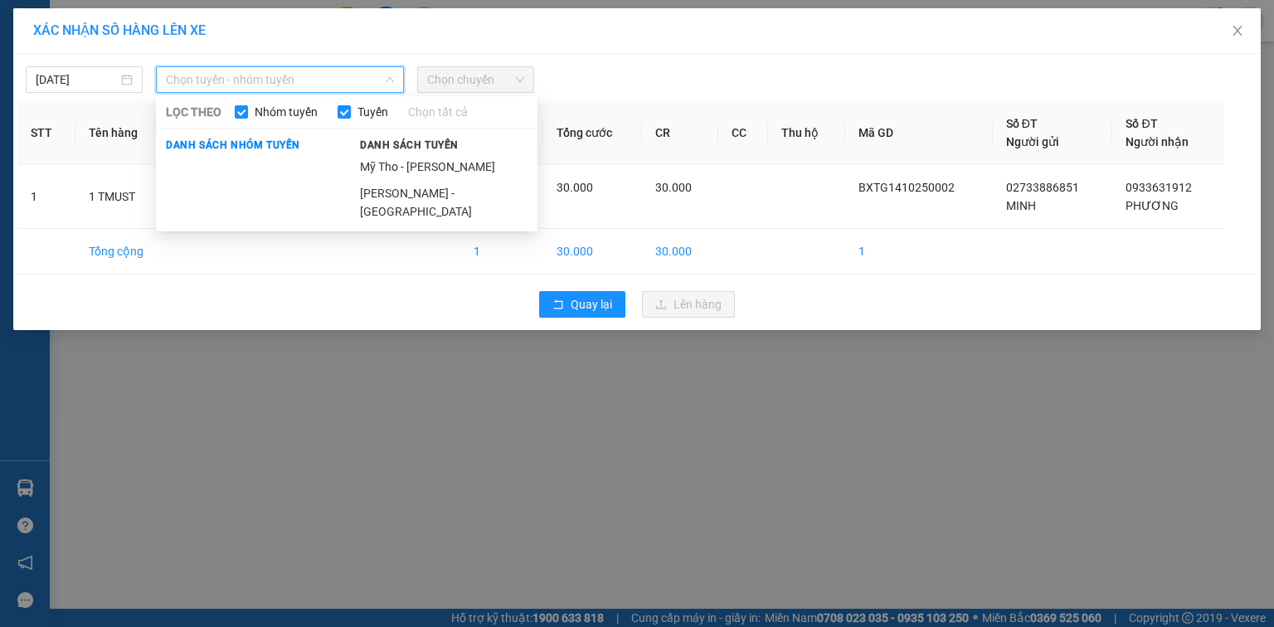
drag, startPoint x: 400, startPoint y: 157, endPoint x: 409, endPoint y: 139, distance: 19.7
click at [401, 157] on li "Mỹ Tho - Hồ Chí Minh" at bounding box center [443, 166] width 187 height 27
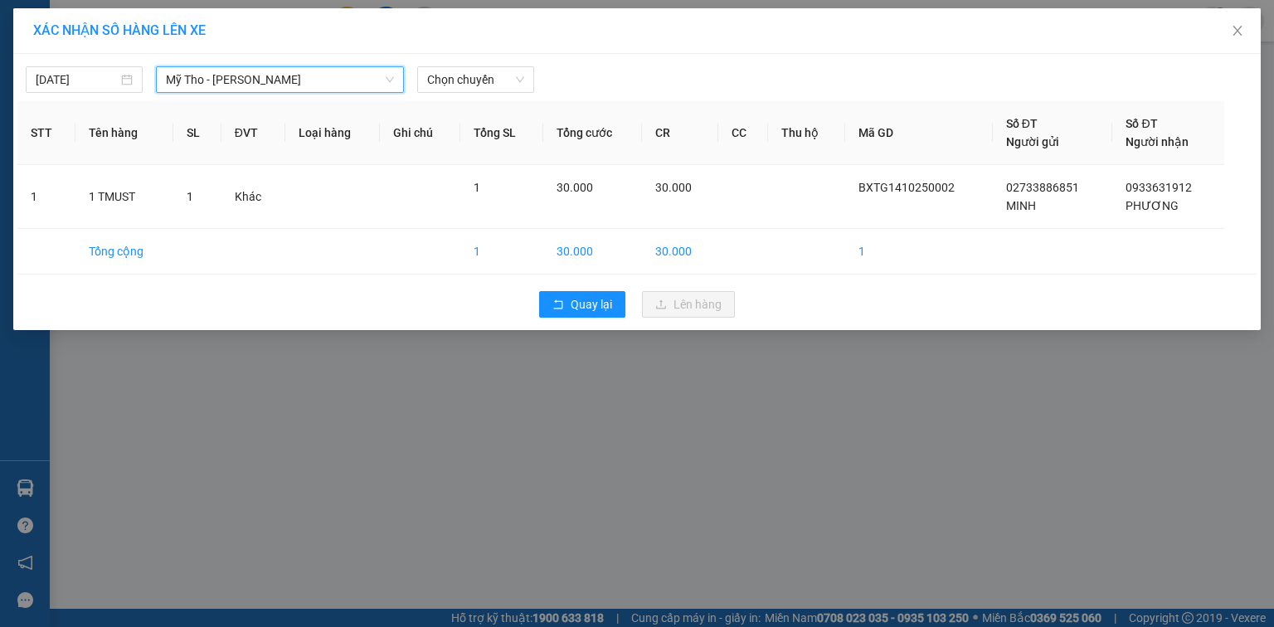
click at [494, 61] on div "13/10/2025 Mỹ Tho - Hồ Chí Minh Mỹ Tho - Hồ Chí Minh LỌC THEO Nhóm tuyến Tuyến …" at bounding box center [636, 75] width 1239 height 35
click at [478, 82] on span "Chọn chuyến" at bounding box center [475, 79] width 97 height 25
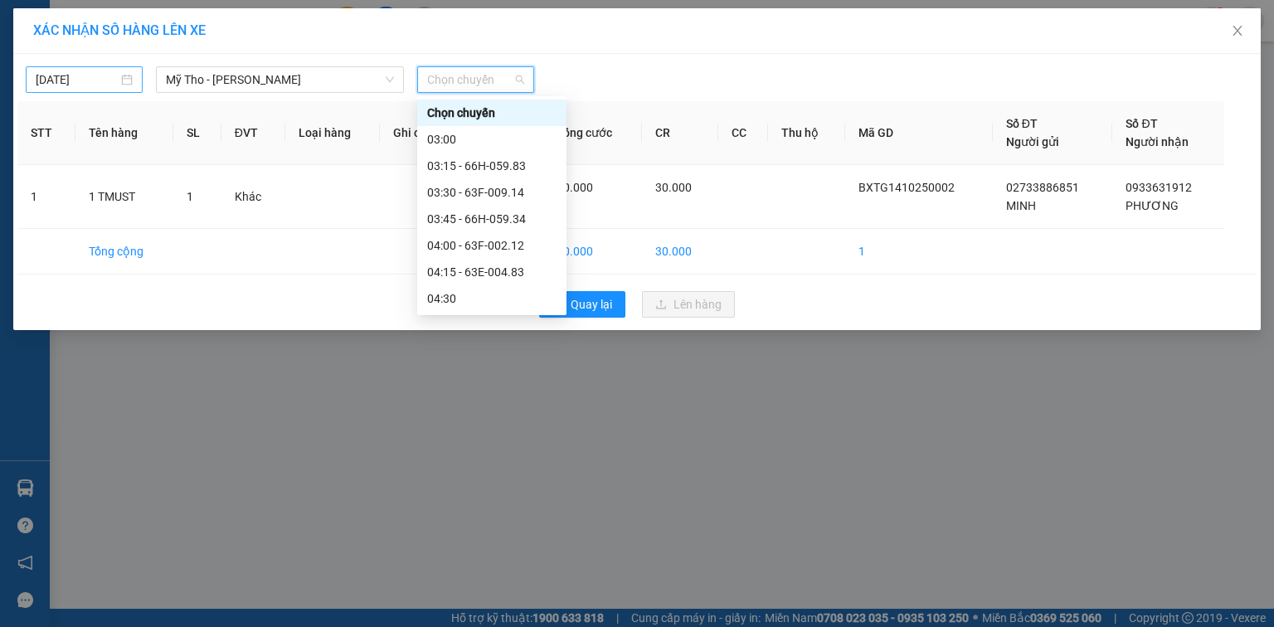
click at [49, 85] on input "13/10/2025" at bounding box center [77, 80] width 82 height 18
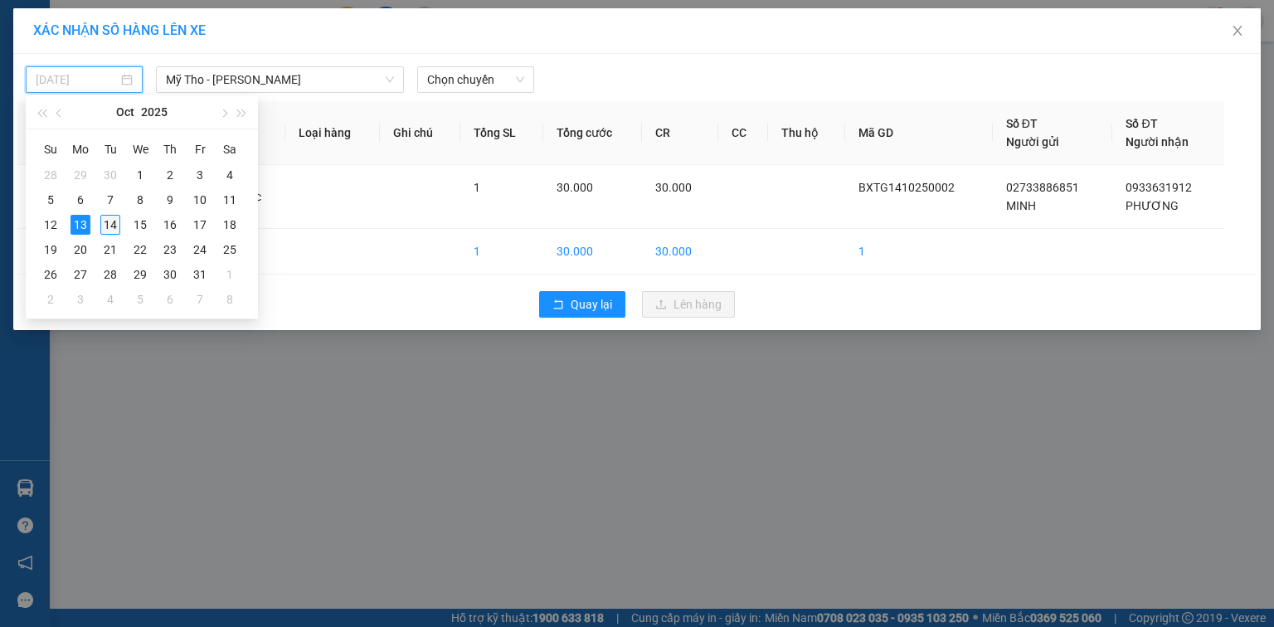
click at [113, 225] on div "14" at bounding box center [110, 225] width 20 height 20
type input "14/10/2025"
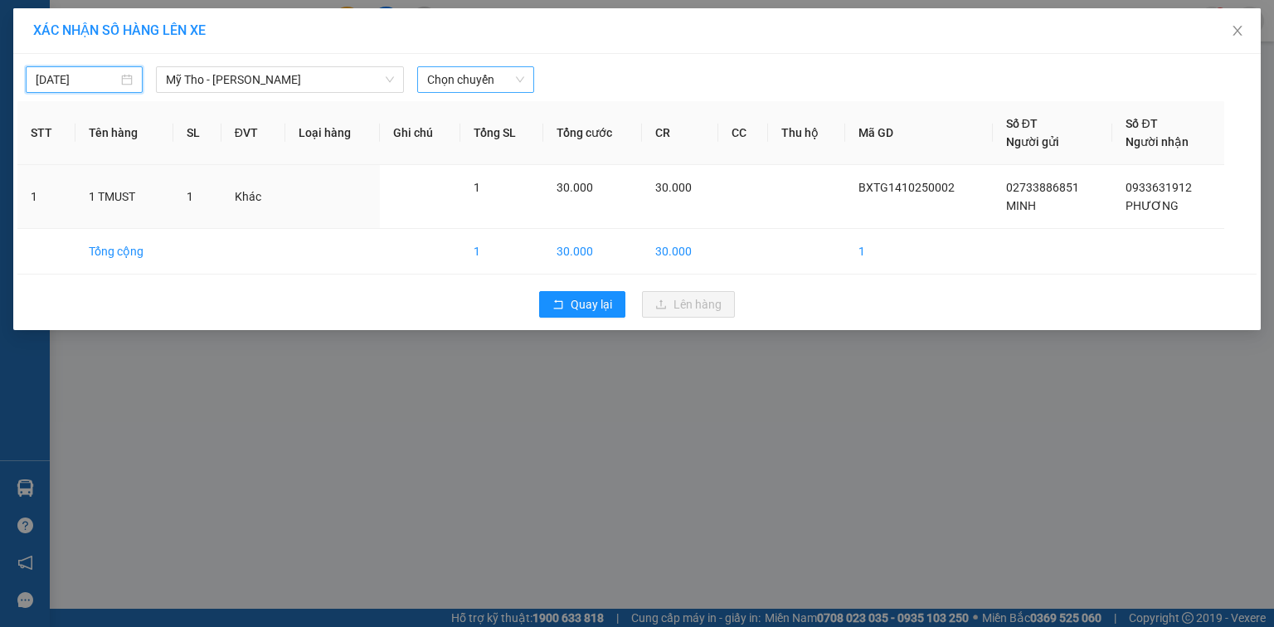
click at [469, 72] on span "Chọn chuyến" at bounding box center [475, 79] width 97 height 25
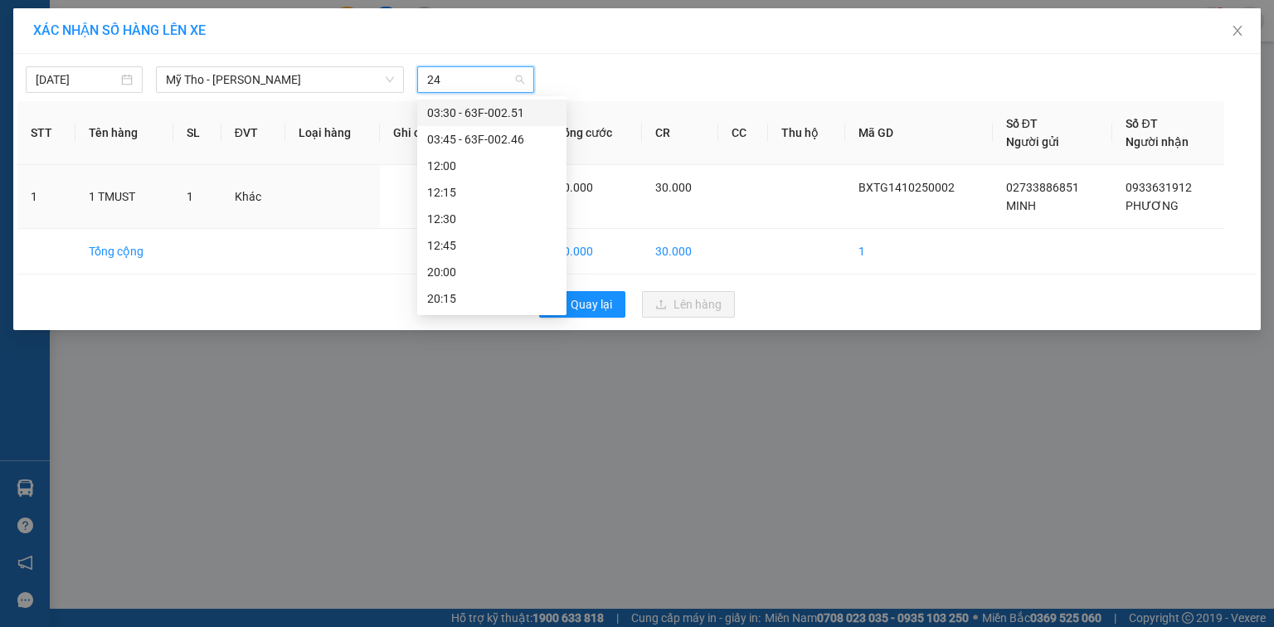
type input "246"
click at [498, 103] on div "03:45 - 63F-002.46" at bounding box center [491, 113] width 149 height 27
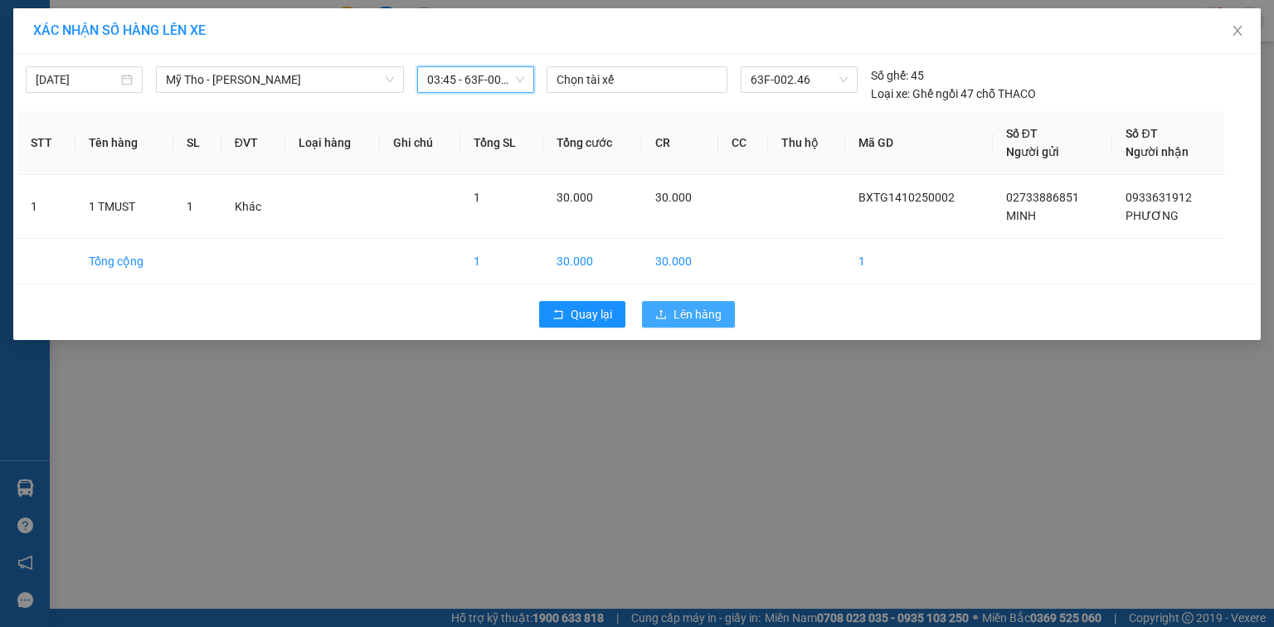
click at [680, 310] on span "Lên hàng" at bounding box center [698, 314] width 48 height 18
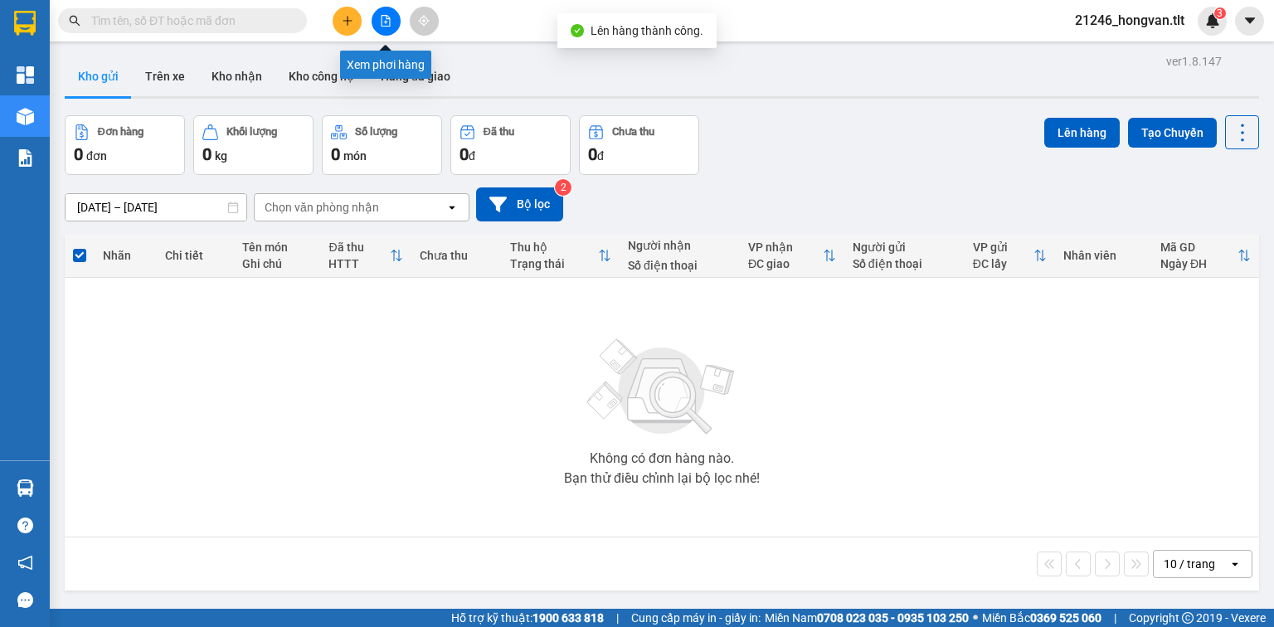
click at [385, 9] on button at bounding box center [386, 21] width 29 height 29
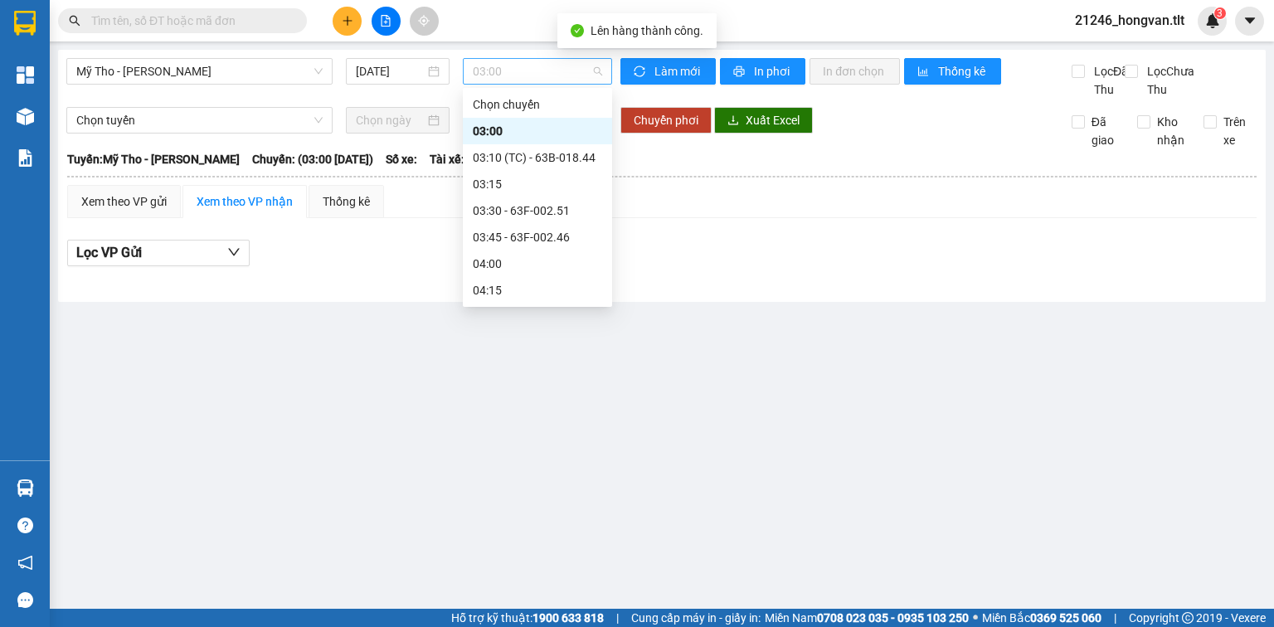
click at [547, 70] on span "03:00" at bounding box center [538, 71] width 130 height 25
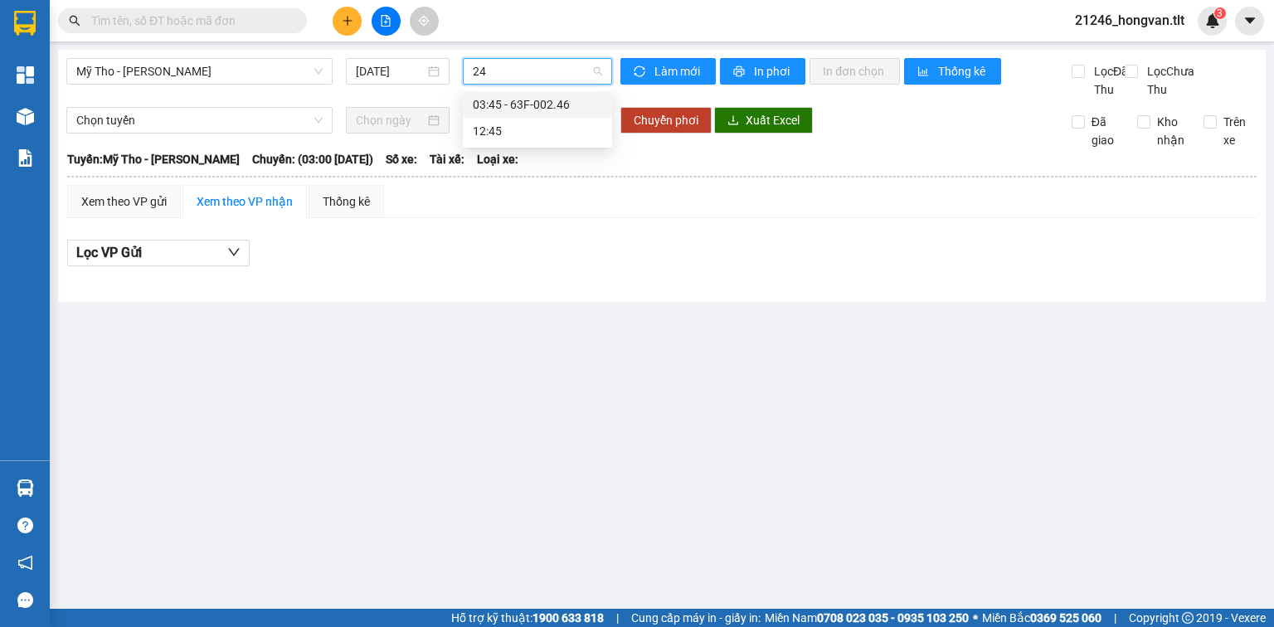
type input "246"
click at [567, 103] on div "03:45 - 63F-002.46" at bounding box center [537, 104] width 129 height 18
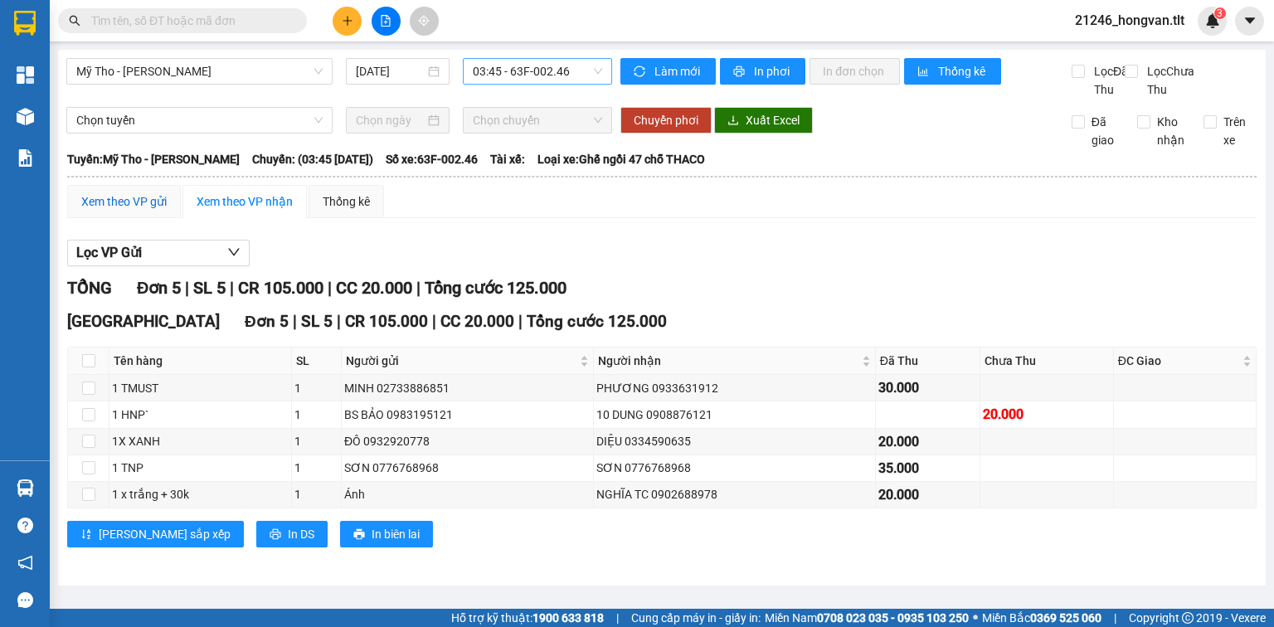
click at [116, 211] on div "Xem theo VP gửi" at bounding box center [123, 201] width 85 height 18
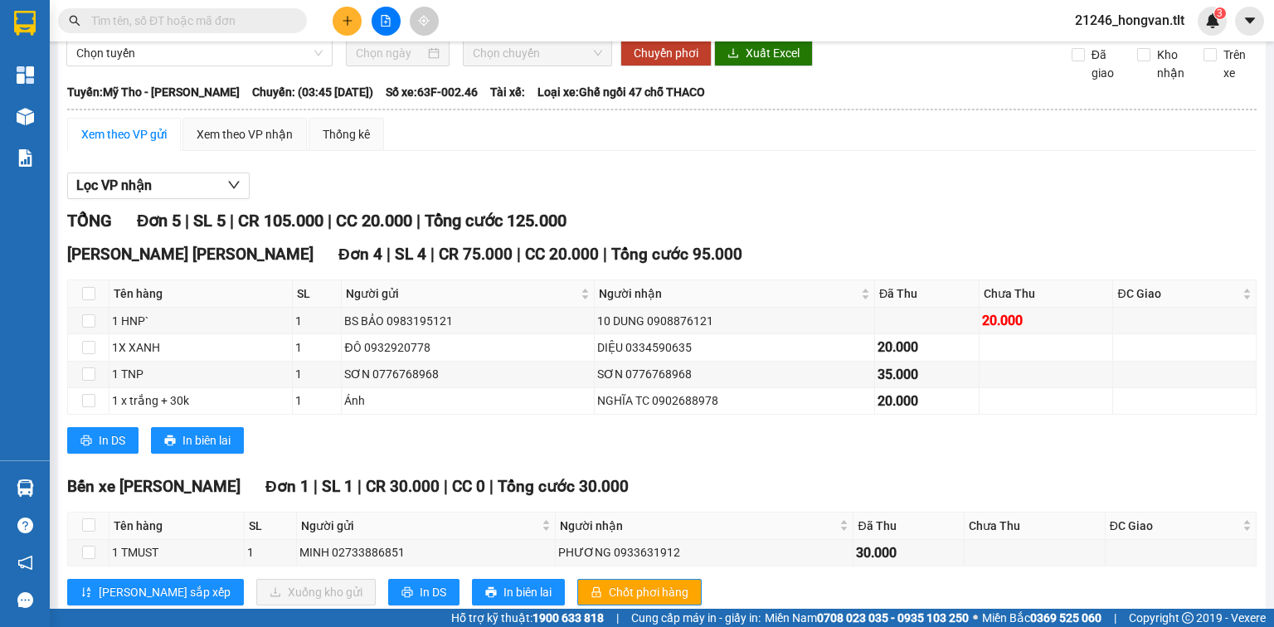
scroll to position [126, 0]
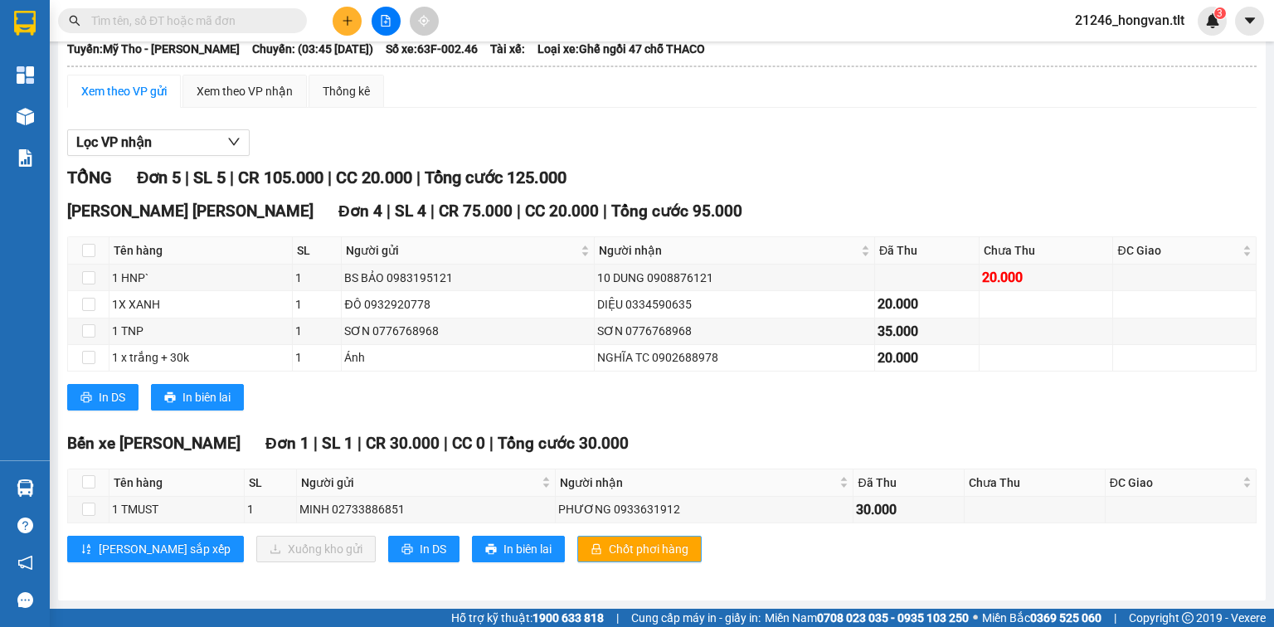
click at [577, 539] on button "Chốt phơi hàng" at bounding box center [639, 549] width 124 height 27
drag, startPoint x: 355, startPoint y: 544, endPoint x: 357, endPoint y: 534, distance: 10.1
click at [388, 539] on button "In DS" at bounding box center [423, 549] width 71 height 27
click at [238, 20] on input "text" at bounding box center [189, 21] width 196 height 18
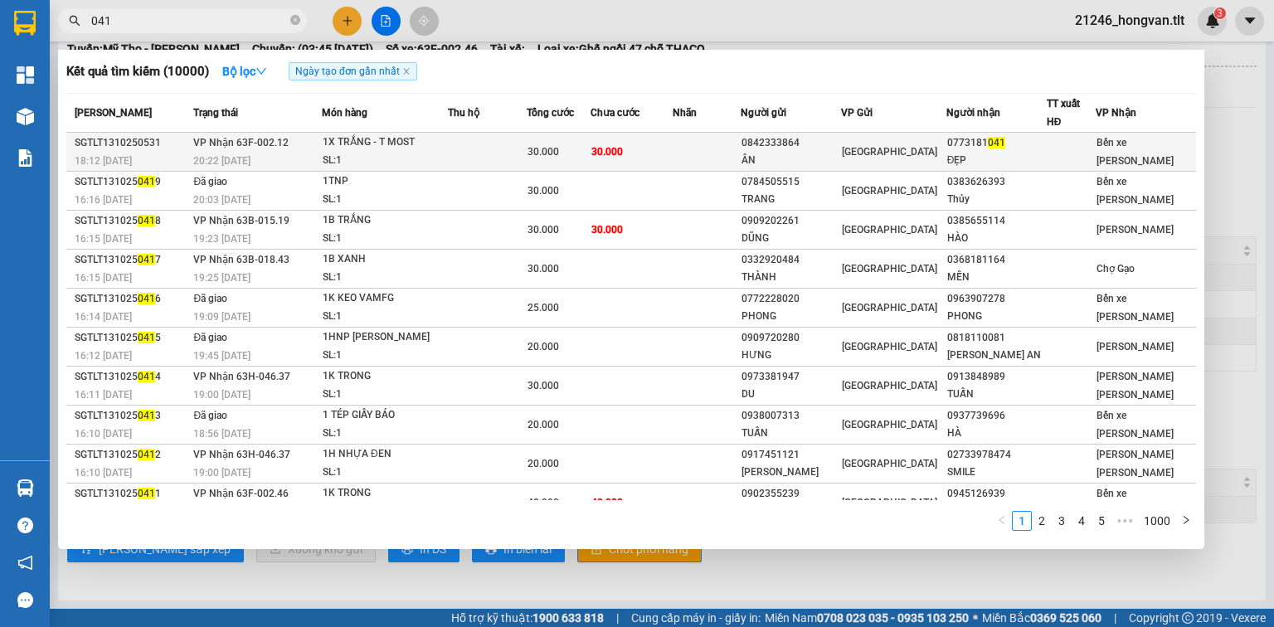
type input "041"
click at [729, 159] on td at bounding box center [707, 152] width 68 height 39
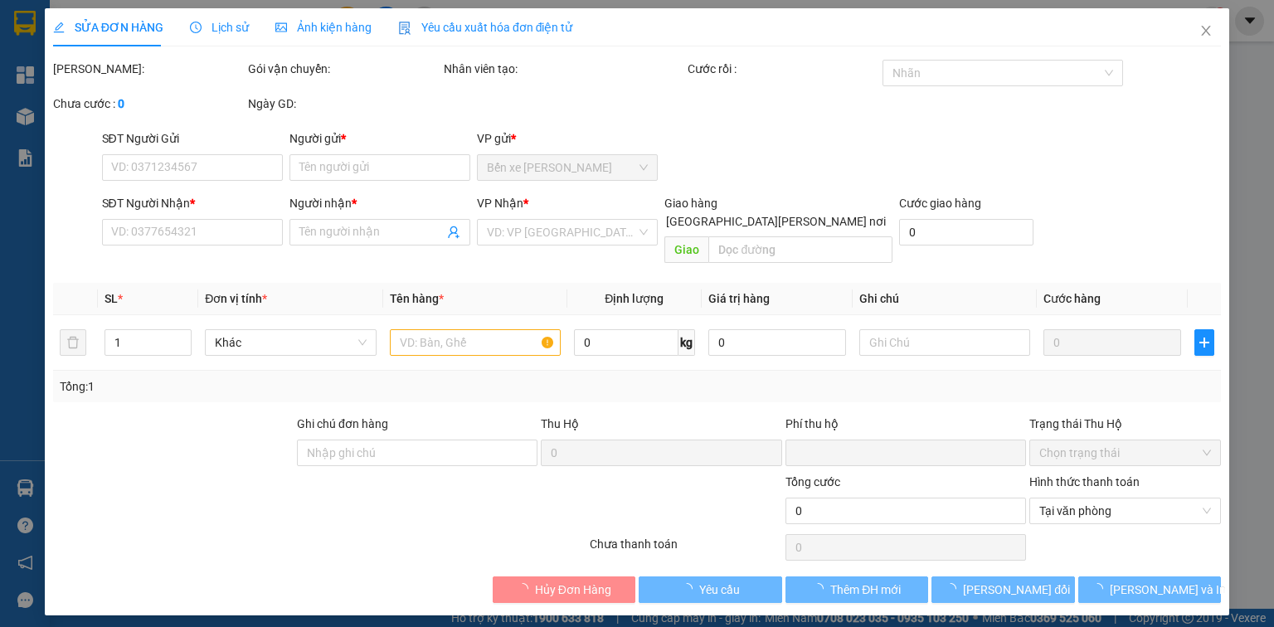
click at [1077, 509] on div "Hình thức thanh toán Tại văn phòng" at bounding box center [1125, 502] width 192 height 58
type input "0842333864"
type input "ÂN"
type input "0773181041"
type input "ĐẸP"
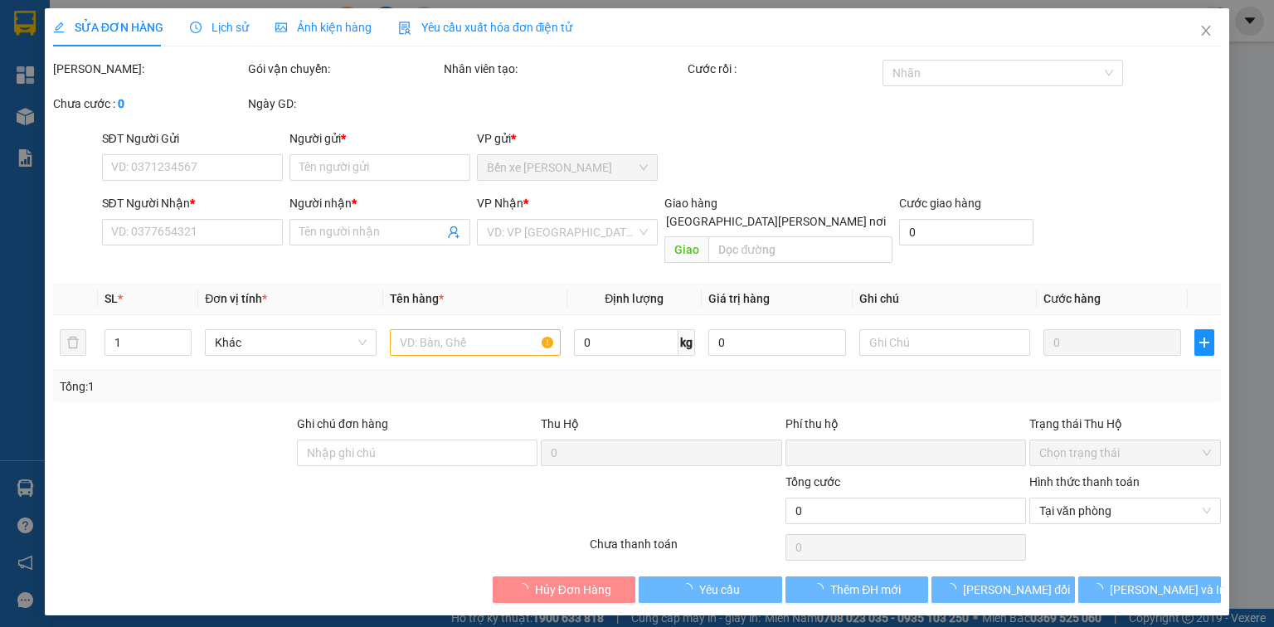
type input "0"
type input "30.000"
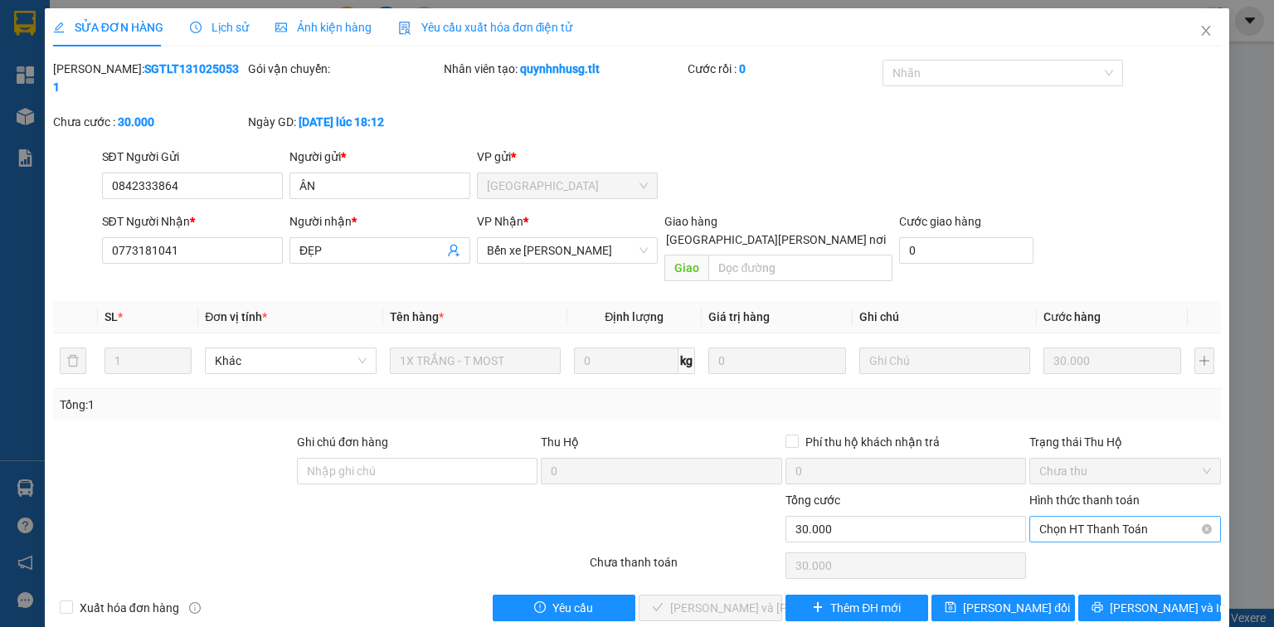
drag, startPoint x: 1082, startPoint y: 484, endPoint x: 1091, endPoint y: 503, distance: 20.8
click at [1086, 517] on span "Chọn HT Thanh Toán" at bounding box center [1125, 529] width 172 height 25
click at [1097, 525] on div "Tại văn phòng" at bounding box center [1125, 525] width 172 height 18
type input "0"
click at [733, 599] on span "Lưu và Giao hàng" at bounding box center [782, 608] width 224 height 18
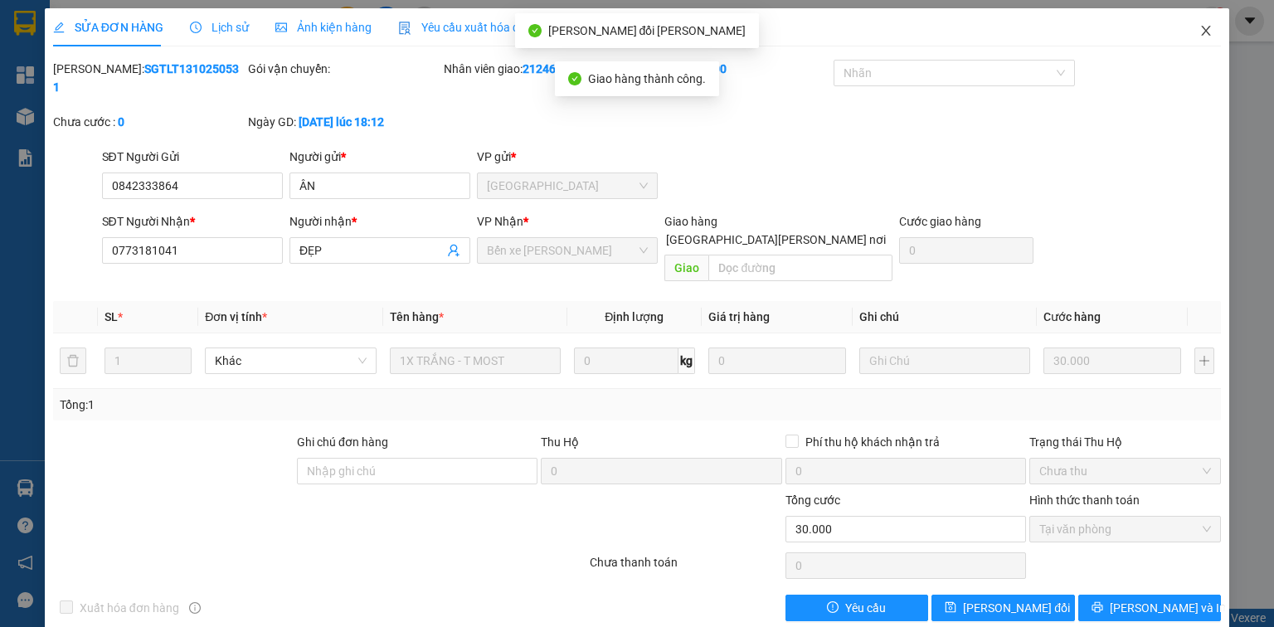
drag, startPoint x: 1211, startPoint y: 36, endPoint x: 1069, endPoint y: 0, distance: 146.3
click at [1211, 35] on icon "close" at bounding box center [1205, 30] width 13 height 13
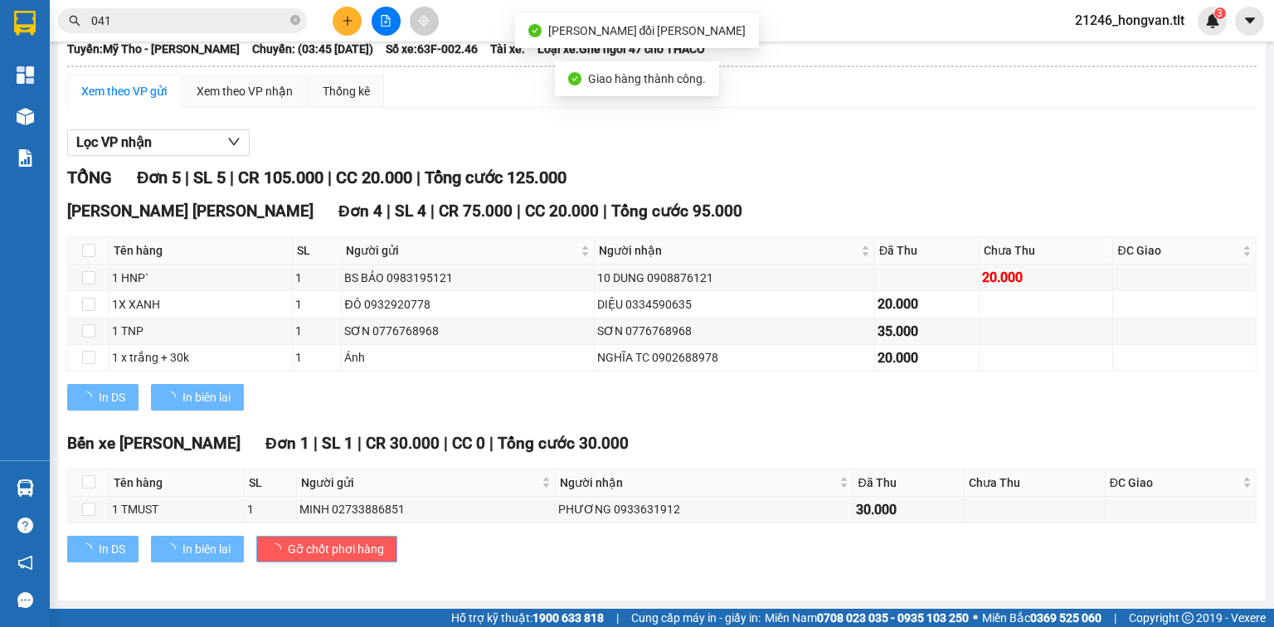
click at [157, 22] on input "041" at bounding box center [189, 21] width 196 height 18
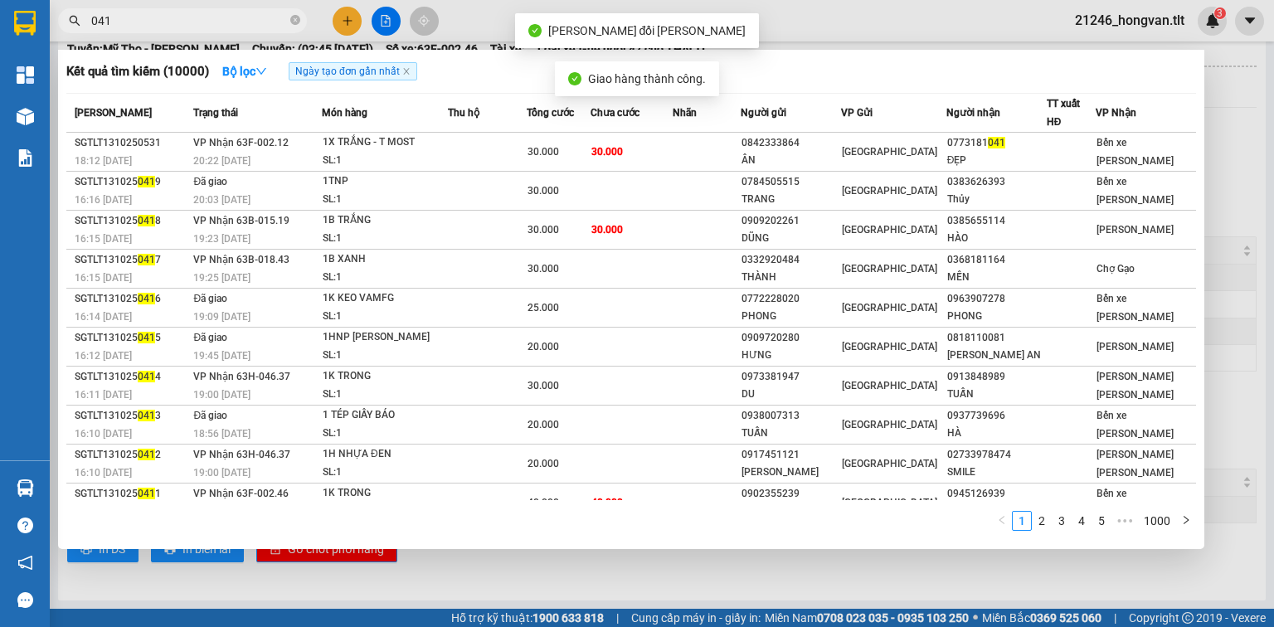
click at [157, 22] on input "041" at bounding box center [189, 21] width 196 height 18
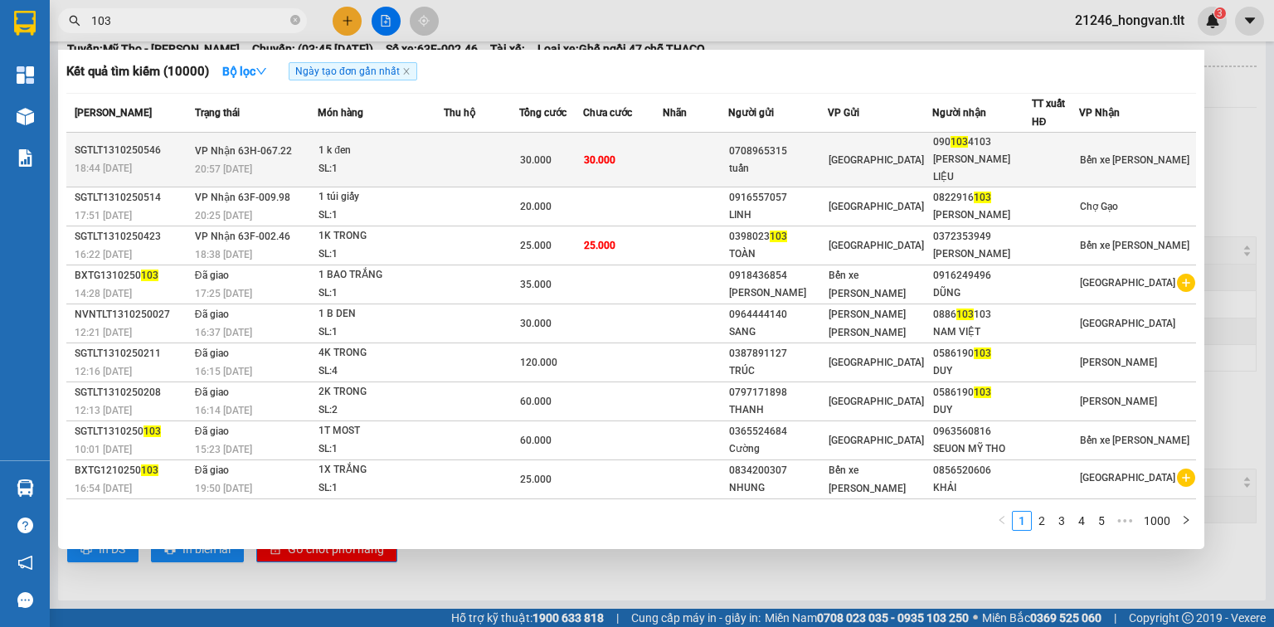
click at [689, 143] on td at bounding box center [696, 160] width 66 height 55
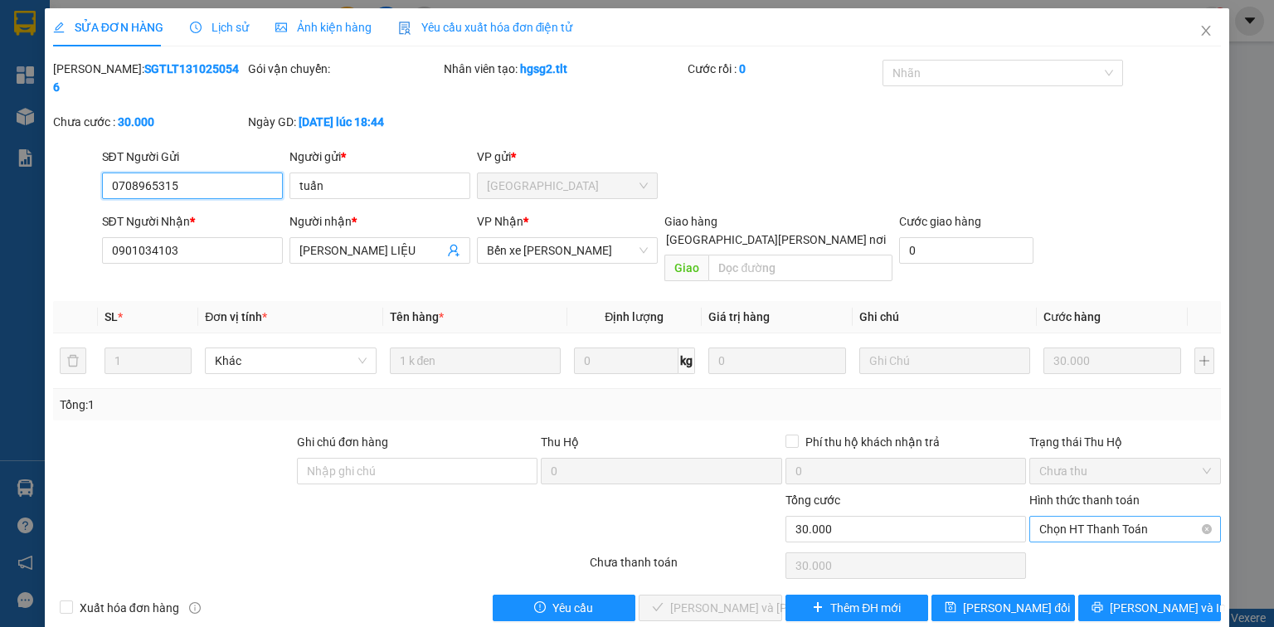
click at [1069, 517] on span "Chọn HT Thanh Toán" at bounding box center [1125, 529] width 172 height 25
click at [1089, 519] on div "Tại văn phòng" at bounding box center [1125, 525] width 172 height 18
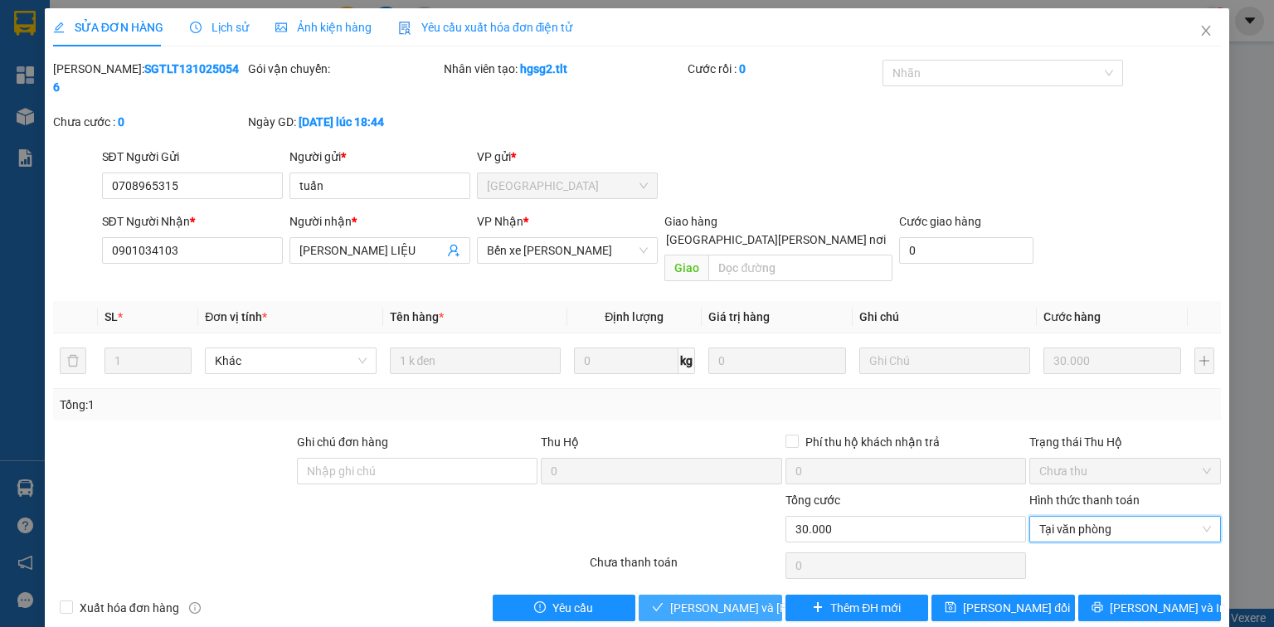
click at [707, 595] on button "Lưu và Giao hàng" at bounding box center [710, 608] width 143 height 27
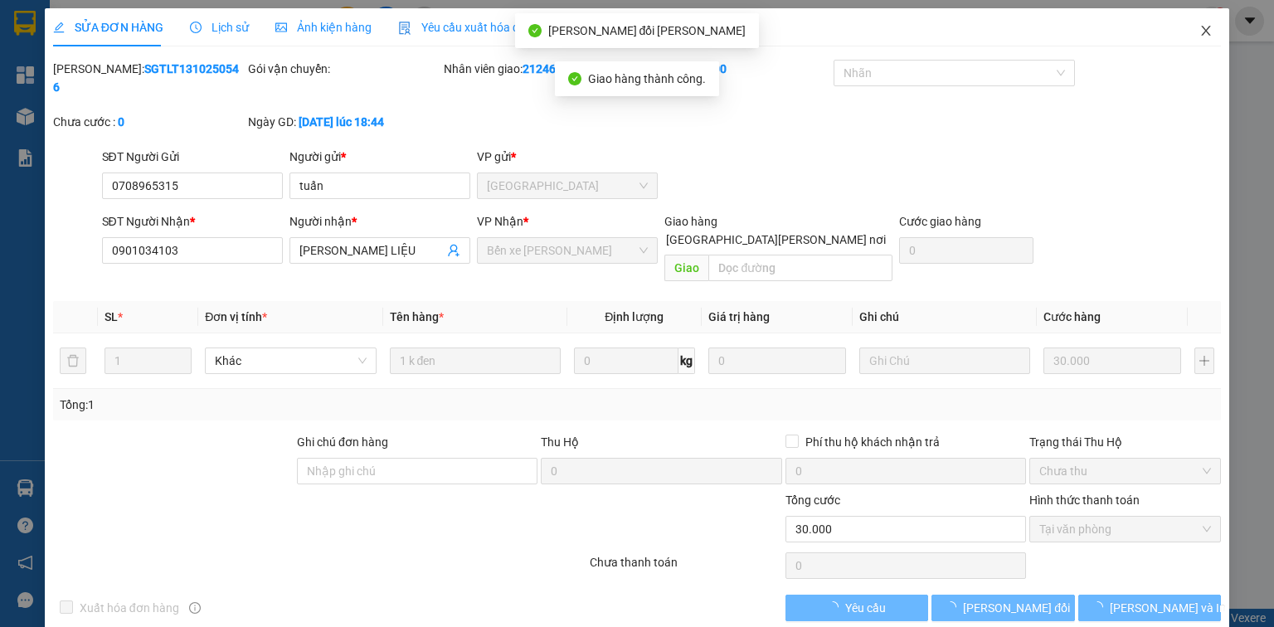
drag, startPoint x: 1210, startPoint y: 22, endPoint x: 1147, endPoint y: 36, distance: 64.6
click at [1208, 22] on span "Close" at bounding box center [1206, 31] width 46 height 46
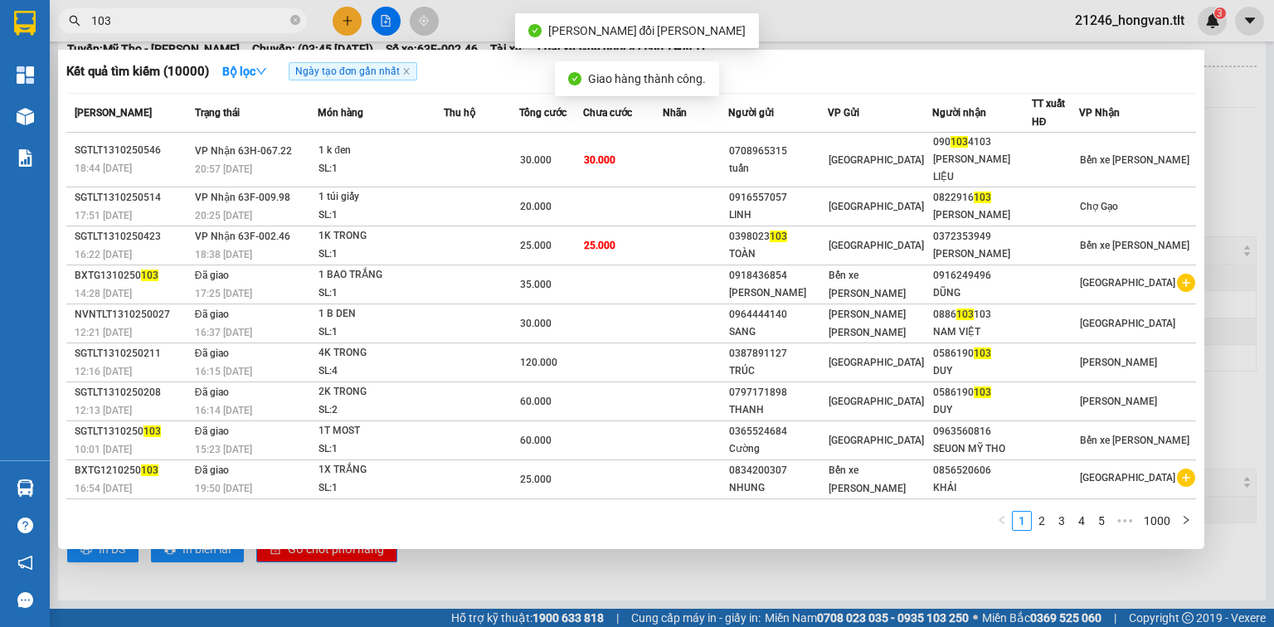
click at [149, 22] on input "103" at bounding box center [189, 21] width 196 height 18
click at [149, 21] on input "103" at bounding box center [189, 21] width 196 height 18
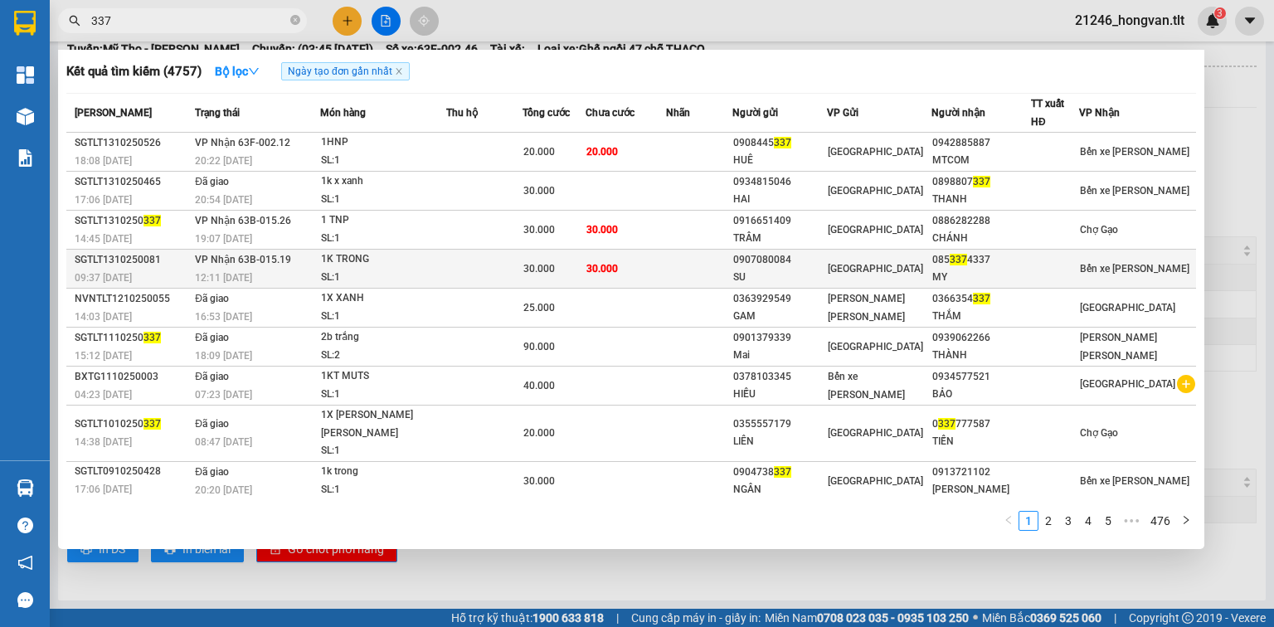
type input "337"
click at [690, 275] on td at bounding box center [699, 269] width 66 height 39
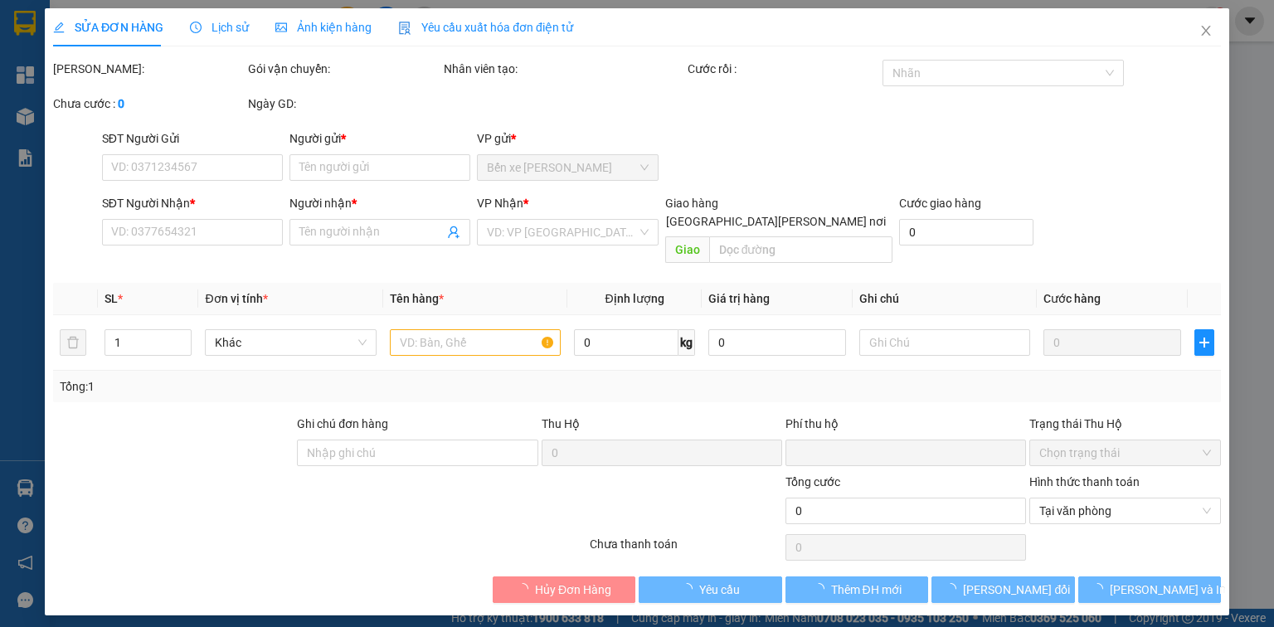
type input "0907080084"
type input "SU"
type input "0853374337"
type input "MY"
type input "0"
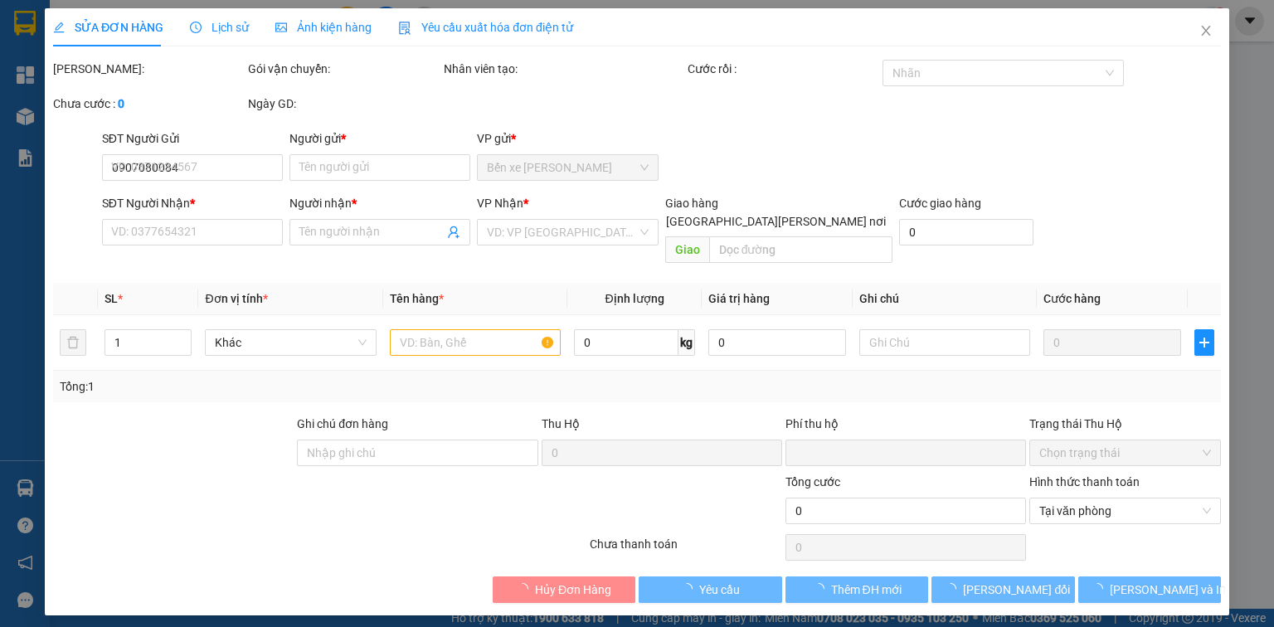
type input "30.000"
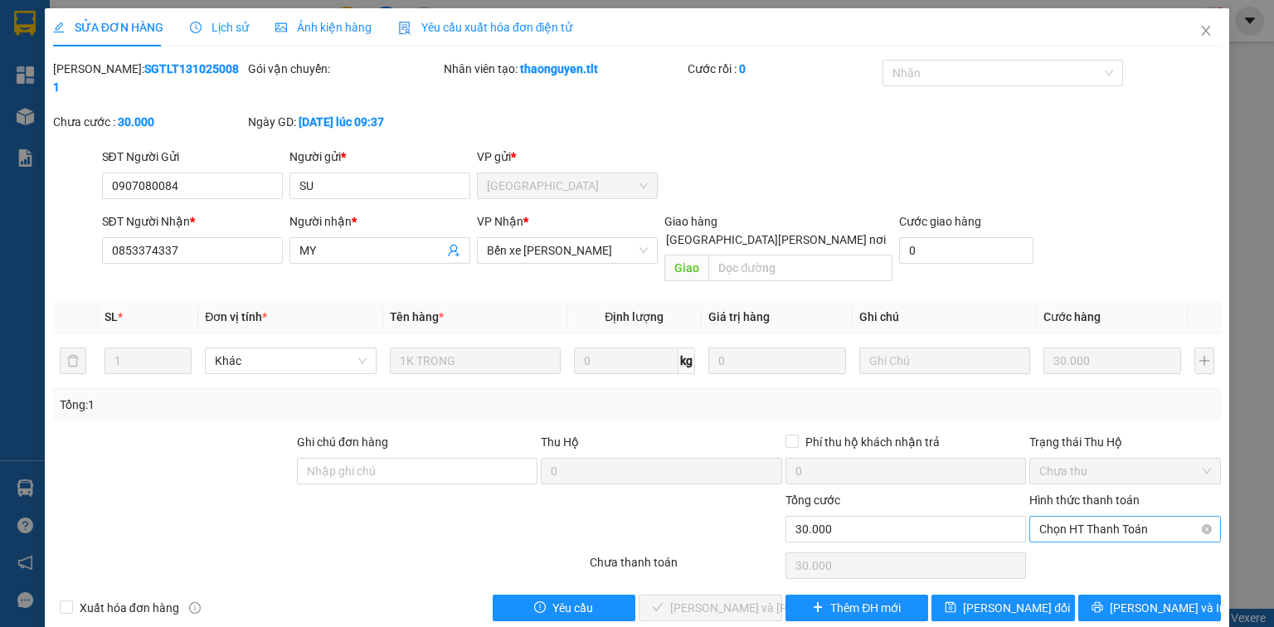
drag, startPoint x: 1116, startPoint y: 476, endPoint x: 1108, endPoint y: 493, distance: 18.2
click at [1116, 491] on div "Hình thức thanh toán Chọn HT Thanh Toán" at bounding box center [1125, 520] width 192 height 58
click at [1107, 517] on span "Chọn HT Thanh Toán" at bounding box center [1125, 529] width 172 height 25
click at [1098, 523] on div "Tại văn phòng" at bounding box center [1125, 525] width 172 height 18
type input "0"
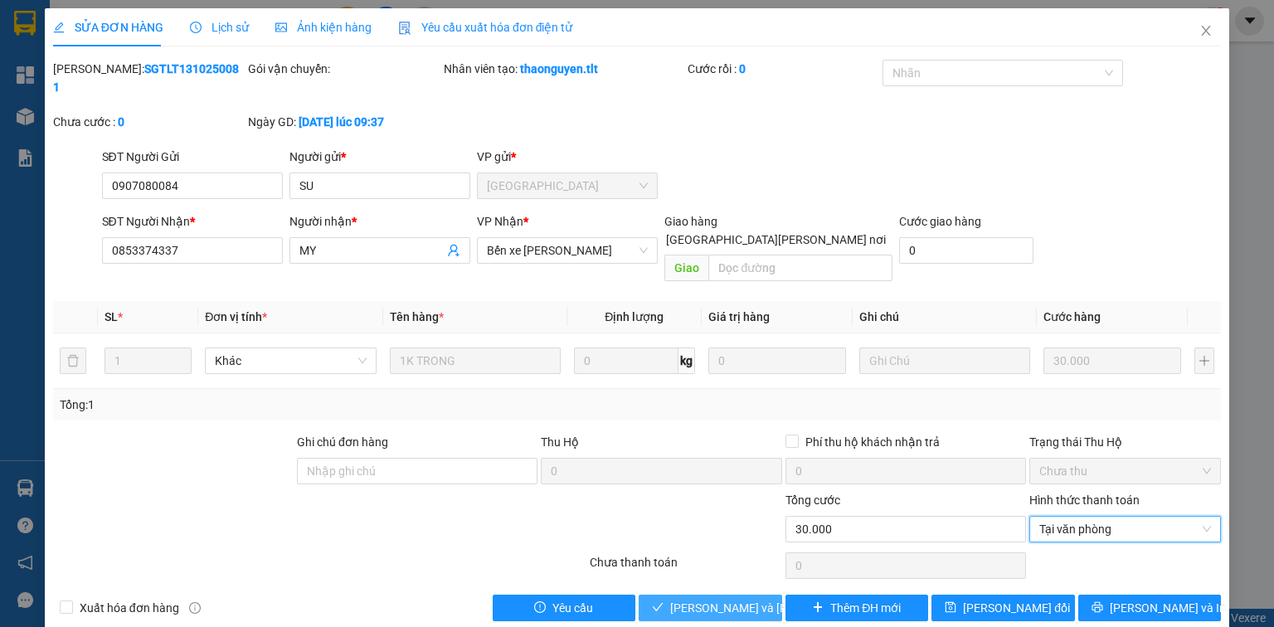
drag, startPoint x: 707, startPoint y: 561, endPoint x: 658, endPoint y: 573, distance: 50.5
click at [707, 595] on button "Lưu và Giao hàng" at bounding box center [710, 608] width 143 height 27
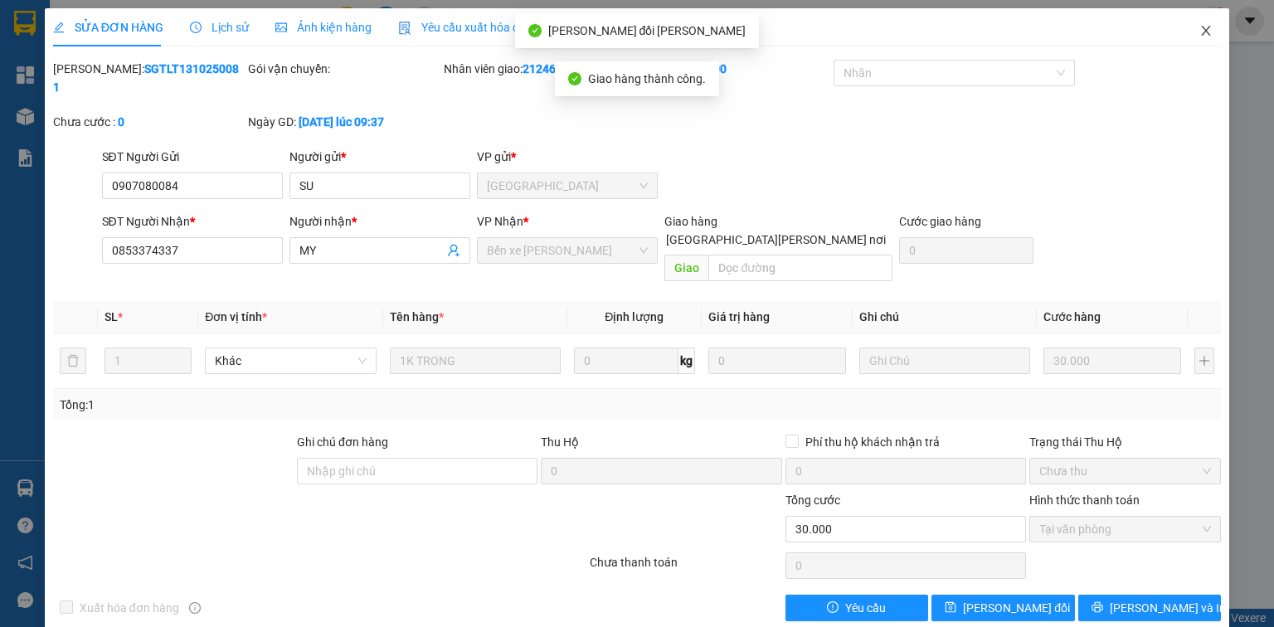
click at [1202, 27] on span "Close" at bounding box center [1206, 31] width 46 height 46
